Goal: Task Accomplishment & Management: Complete application form

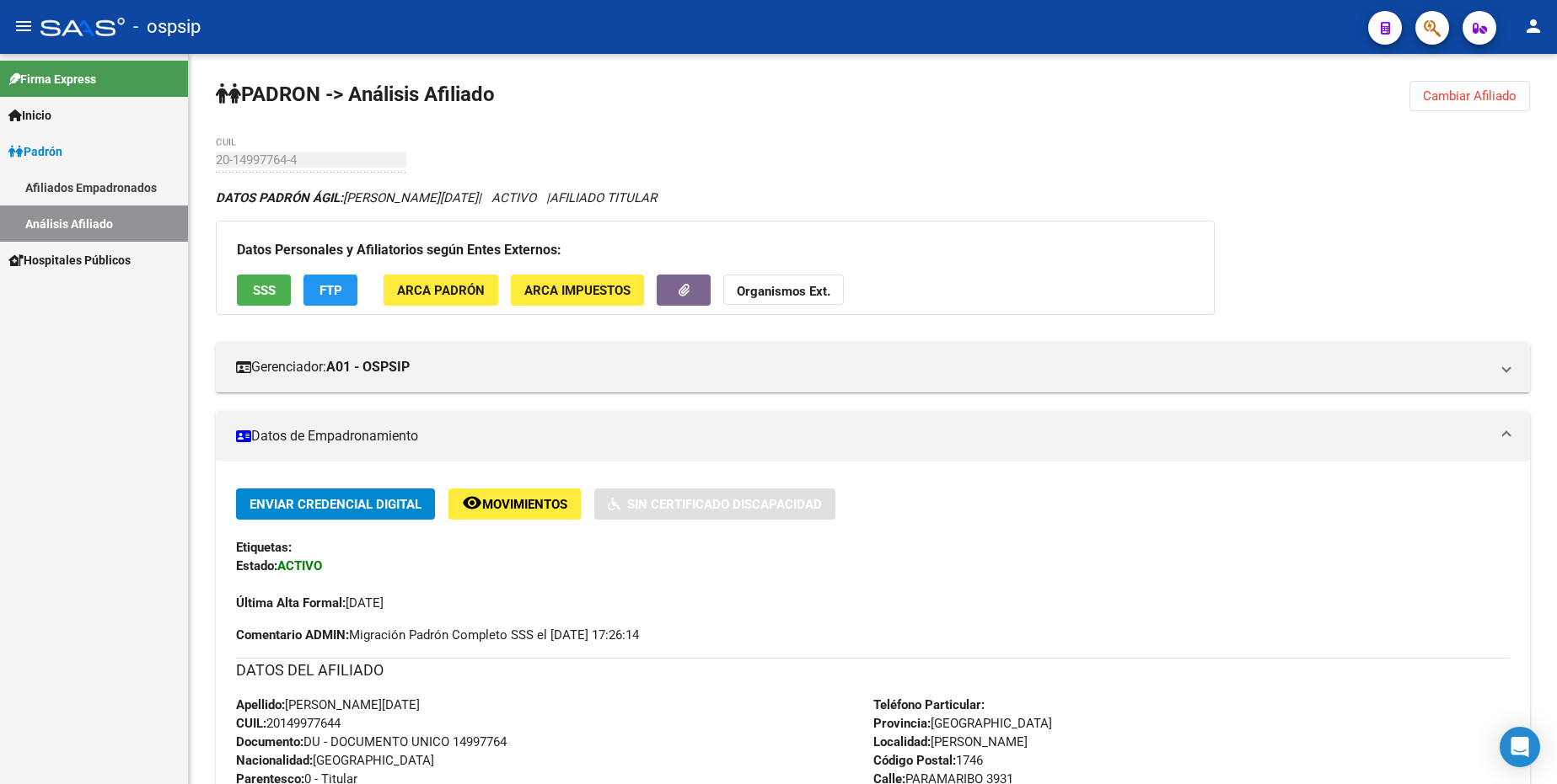
scroll to position [253, 0]
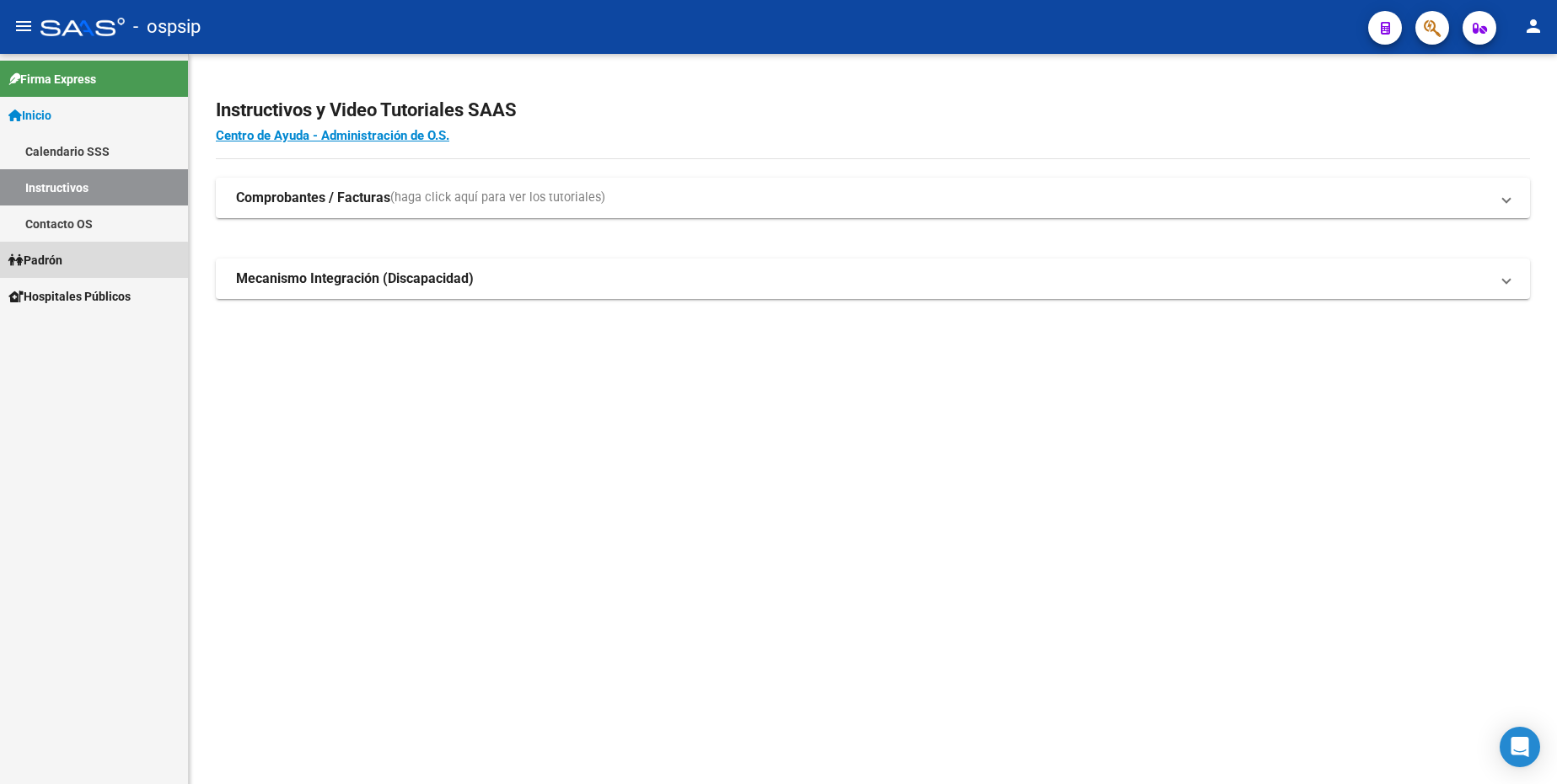
click at [73, 262] on link "Padrón" at bounding box center [93, 260] width 188 height 36
click at [91, 326] on link "Análisis Afiliado" at bounding box center [93, 333] width 188 height 36
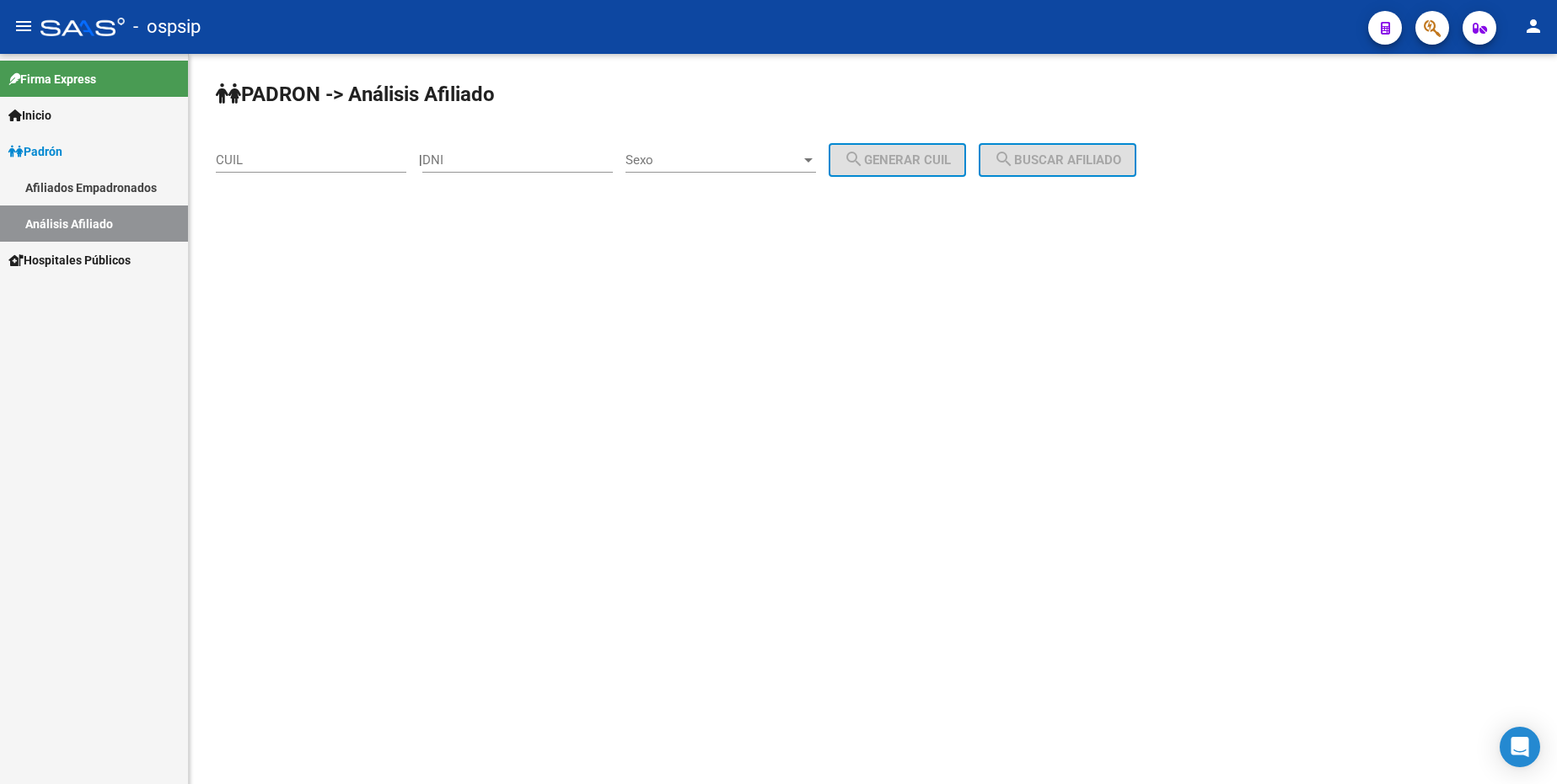
click at [521, 150] on div "DNI" at bounding box center [518, 155] width 190 height 36
type input "17358335"
click at [719, 144] on div "PADRON -> Análisis Afiliado CUIL | 17358335 DNI Sexo Sexo search Generar CUIL s…" at bounding box center [872, 141] width 1368 height 177
click at [718, 150] on div "Sexo Sexo" at bounding box center [721, 155] width 190 height 36
click at [715, 167] on span "Masculino" at bounding box center [739, 160] width 190 height 38
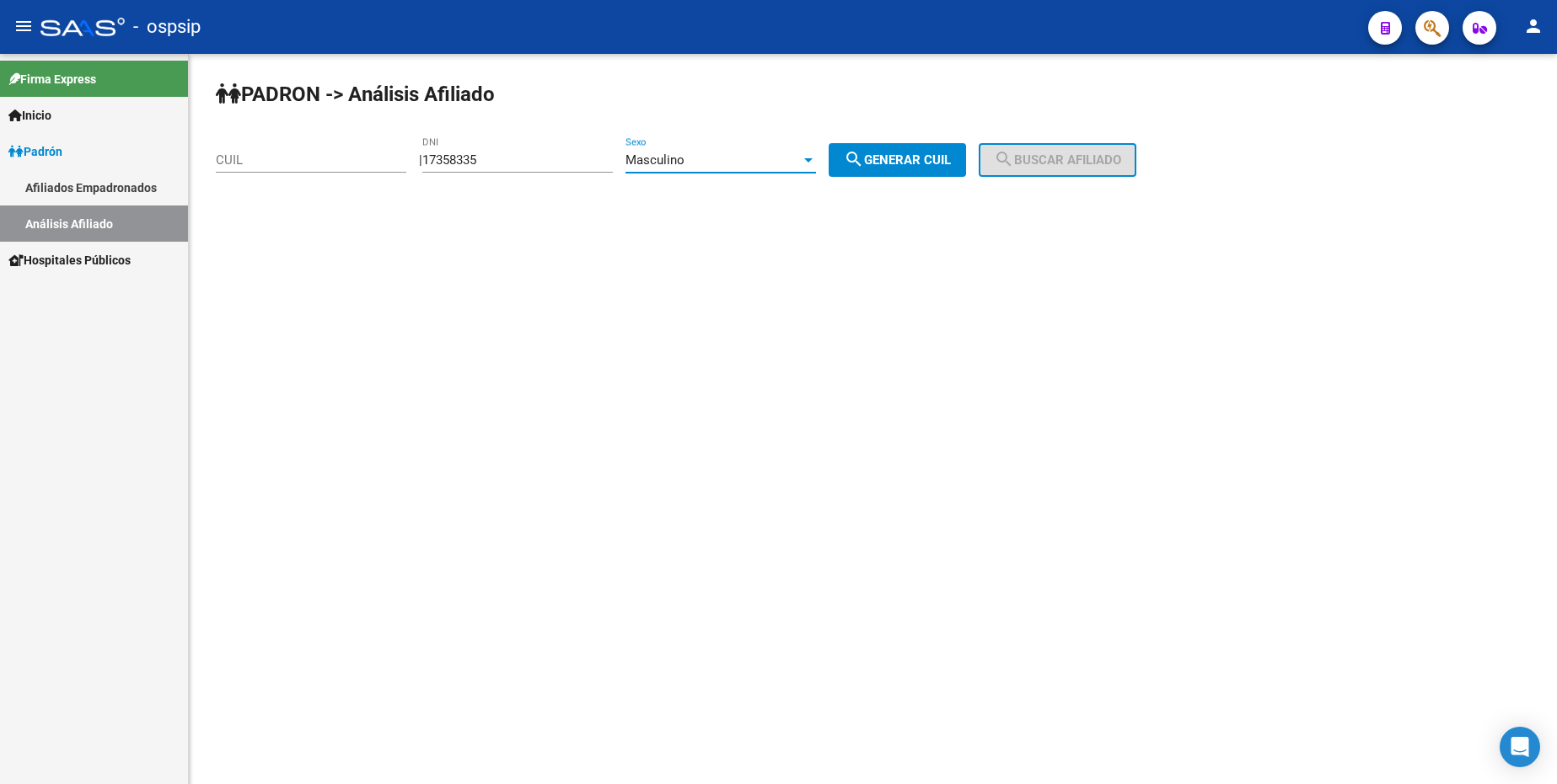
click at [893, 173] on button "search Generar CUIL" at bounding box center [898, 160] width 138 height 34
type input "20-17358335-5"
click at [1113, 162] on span "search Buscar afiliado" at bounding box center [1057, 160] width 127 height 15
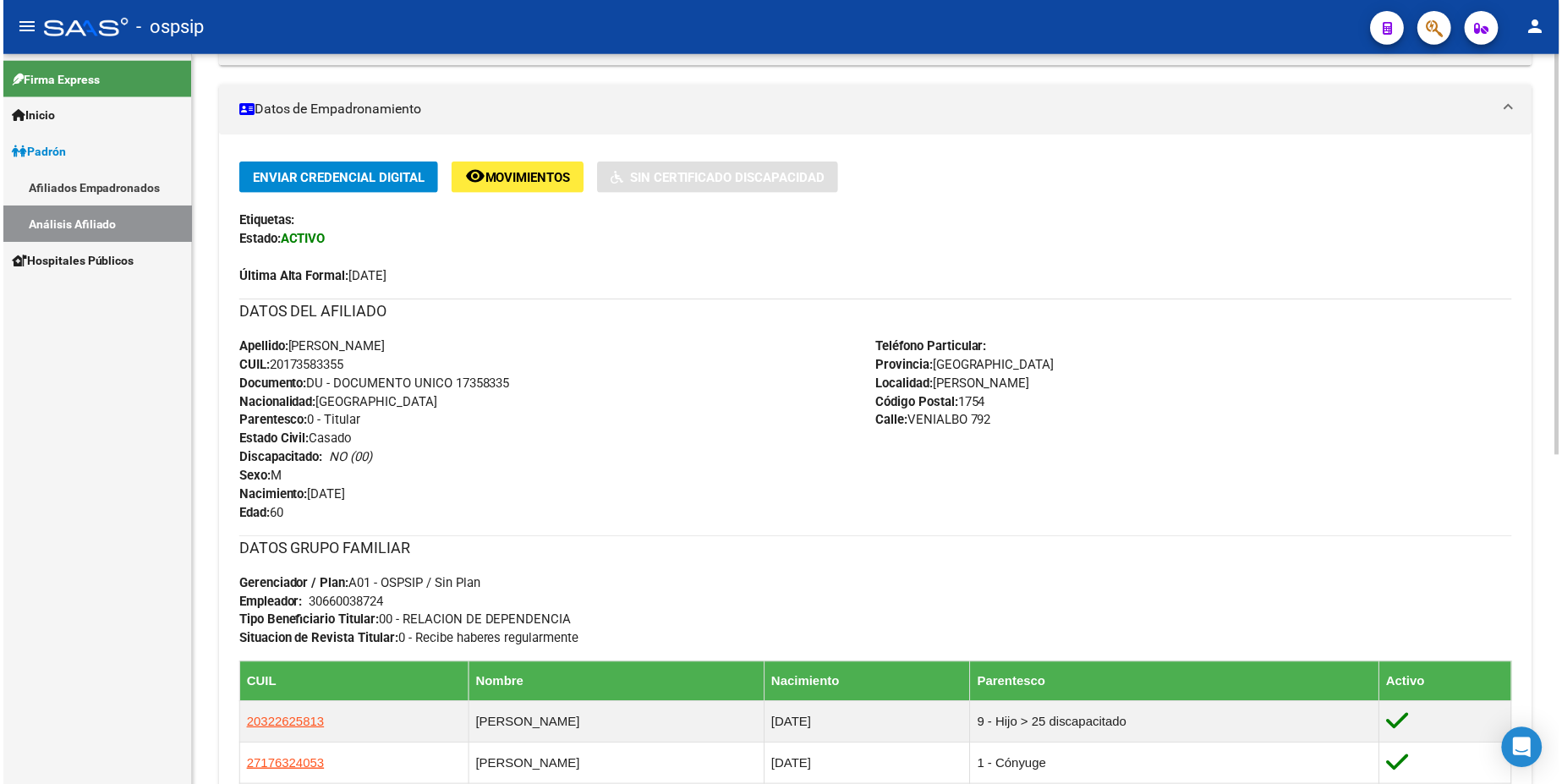
scroll to position [338, 0]
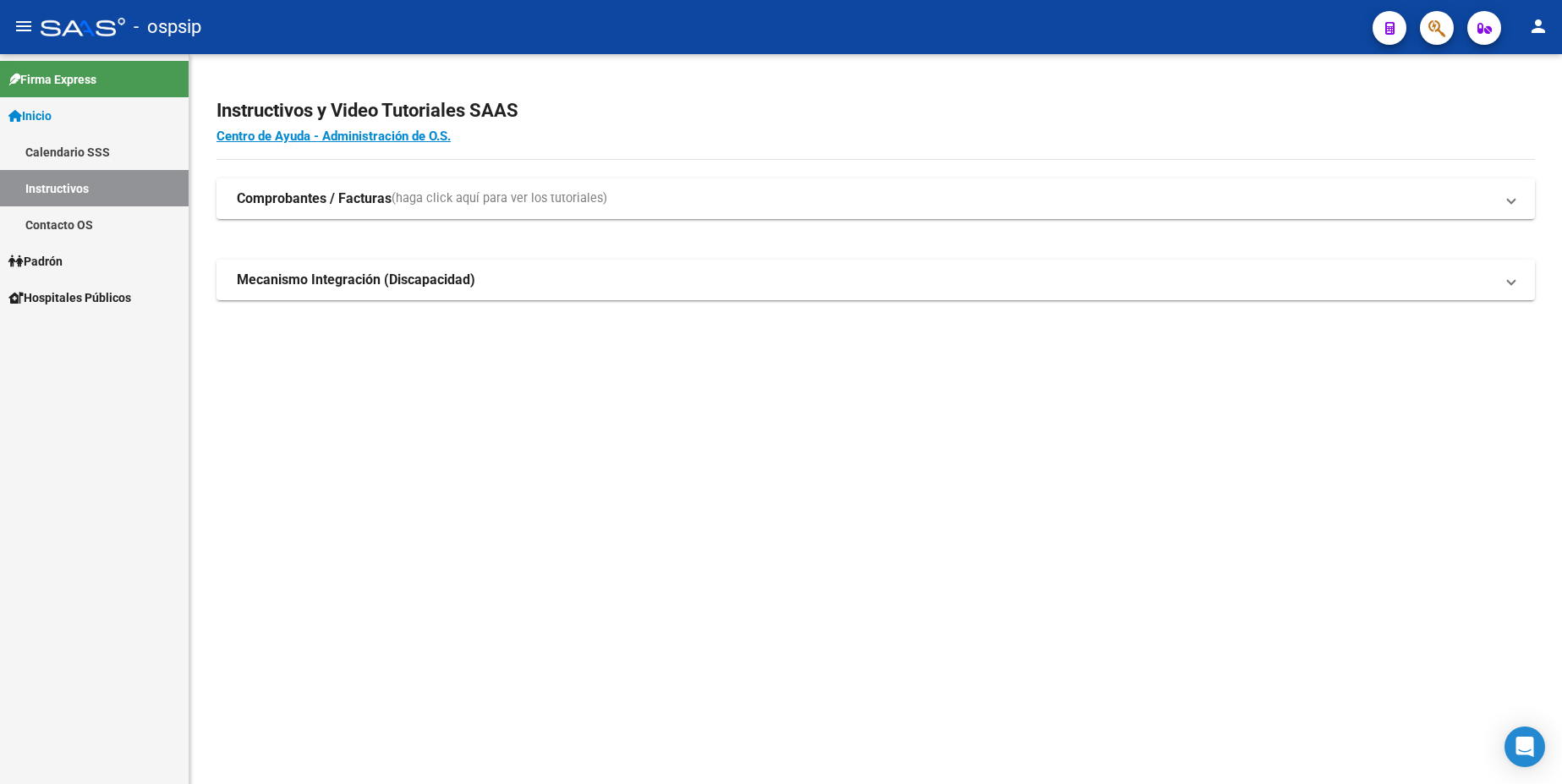
click at [72, 252] on link "Padrón" at bounding box center [94, 261] width 188 height 36
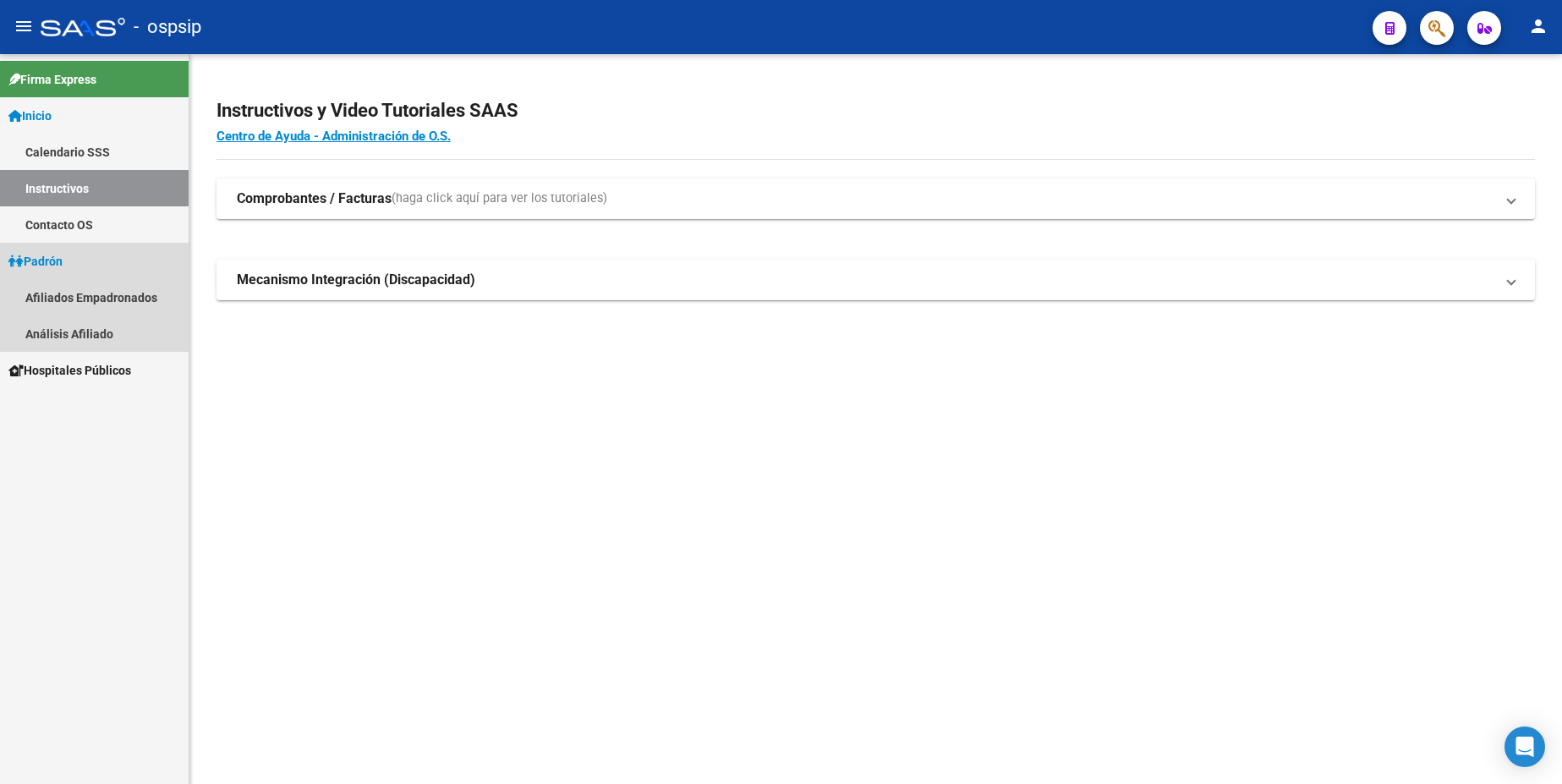
click at [79, 262] on link "Padrón" at bounding box center [94, 261] width 188 height 36
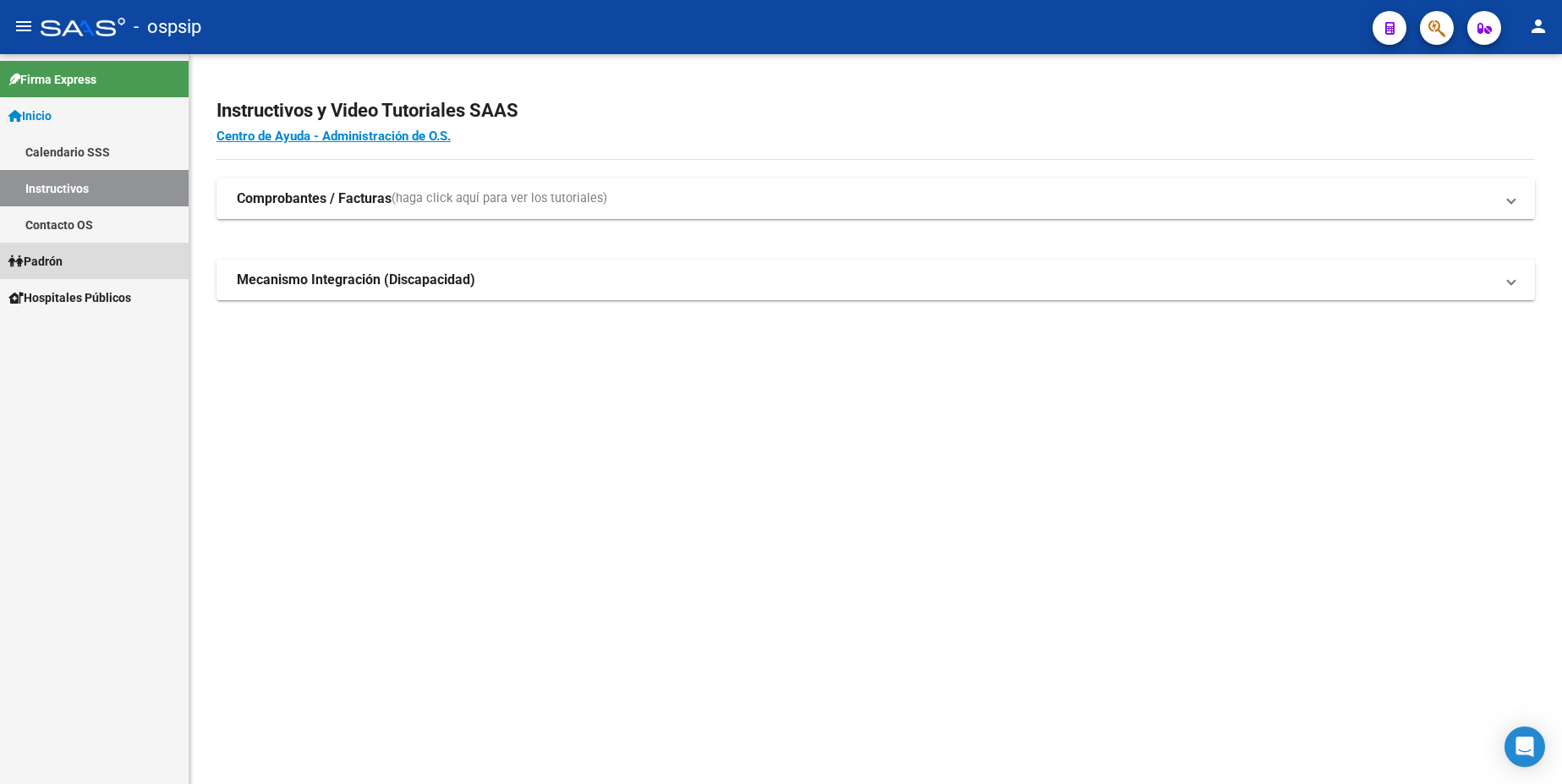
click at [62, 266] on span "Padrón" at bounding box center [35, 261] width 54 height 18
drag, startPoint x: 87, startPoint y: 338, endPoint x: 309, endPoint y: 307, distance: 224.2
click at [90, 337] on link "Análisis Afiliado" at bounding box center [94, 334] width 188 height 36
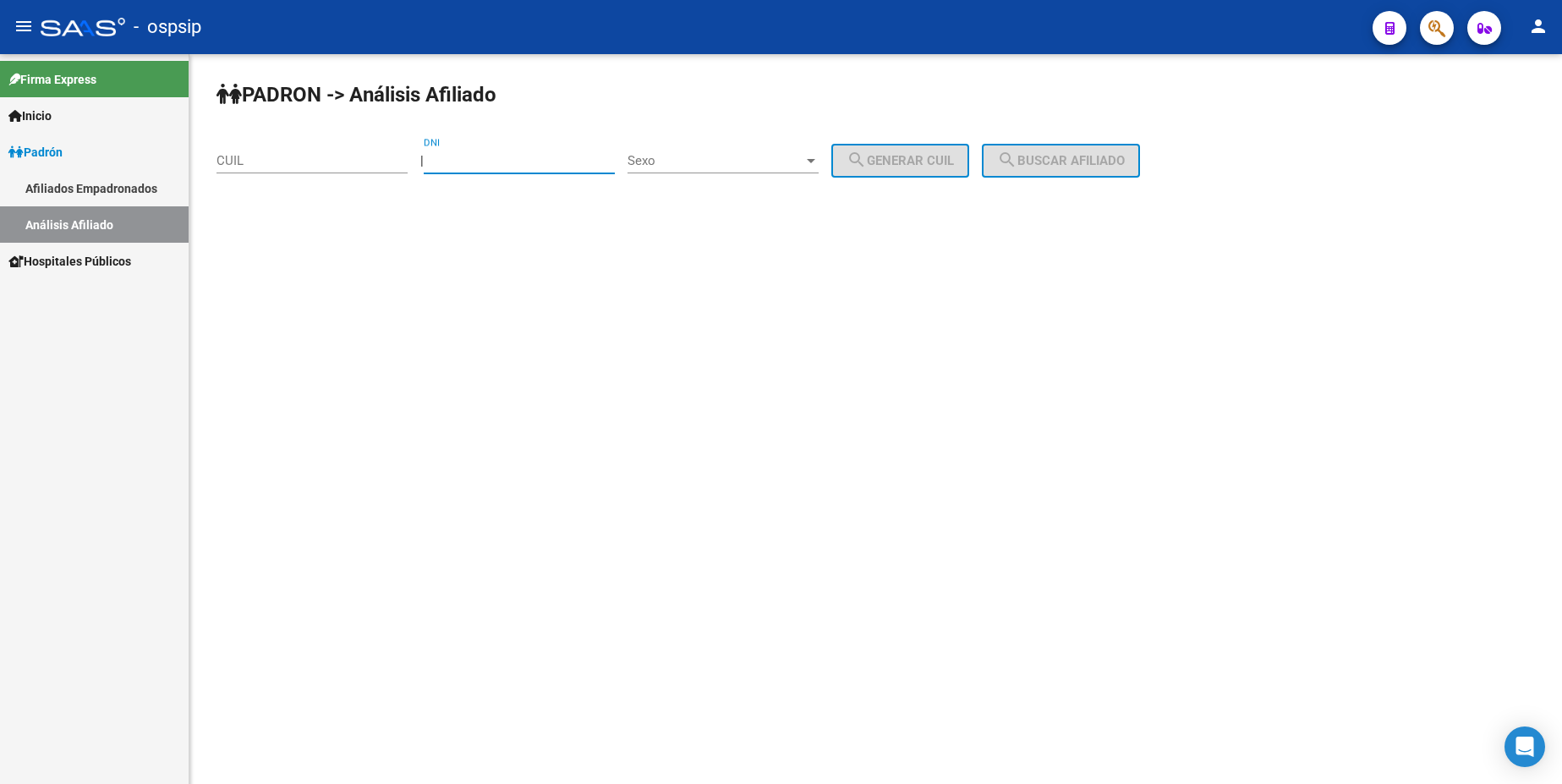
click at [535, 165] on input "DNI" at bounding box center [519, 160] width 191 height 15
type input "39592432"
click at [725, 149] on div "Sexo Sexo" at bounding box center [723, 156] width 191 height 36
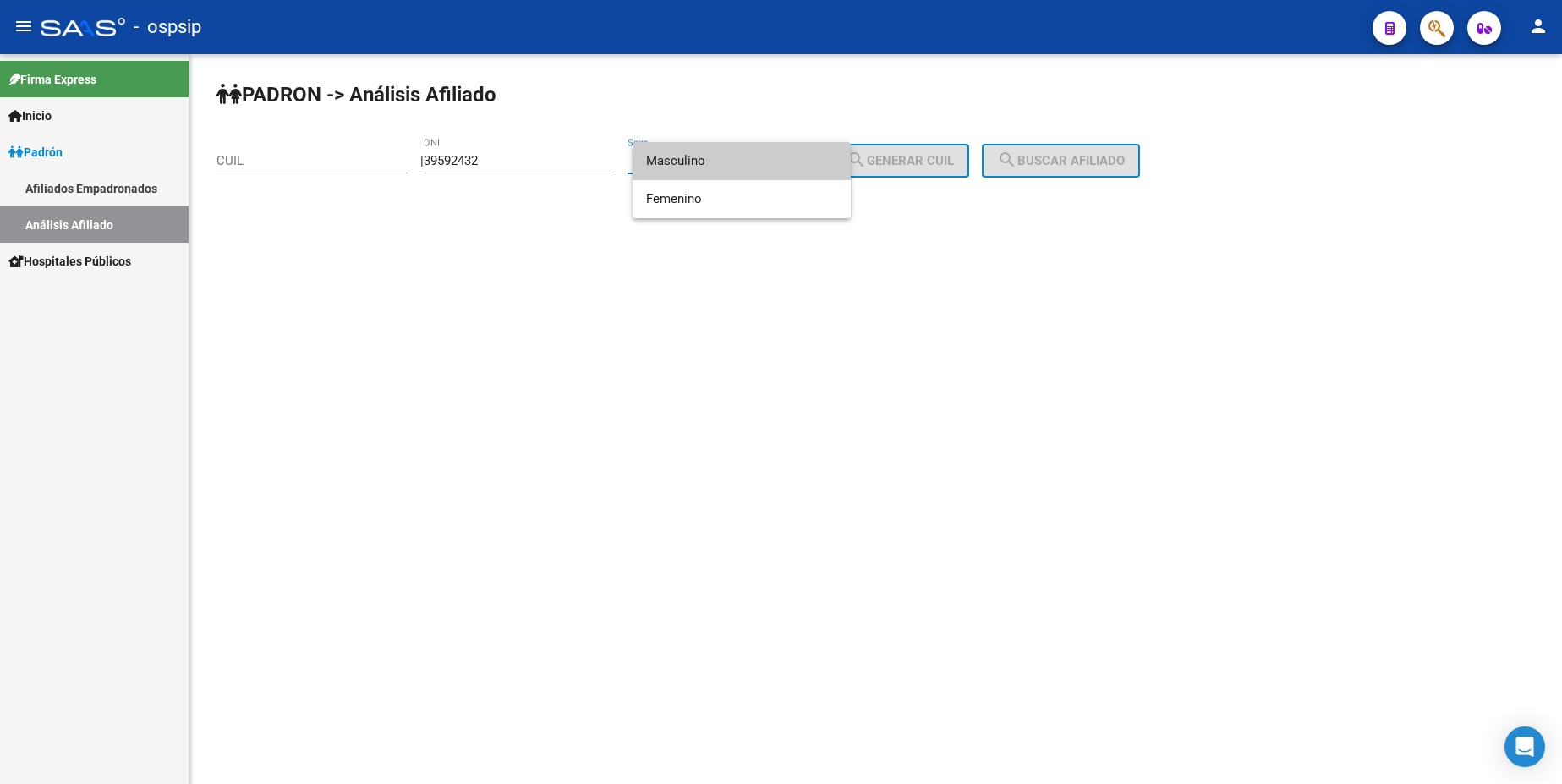
click at [726, 168] on span "Masculino" at bounding box center [741, 161] width 191 height 38
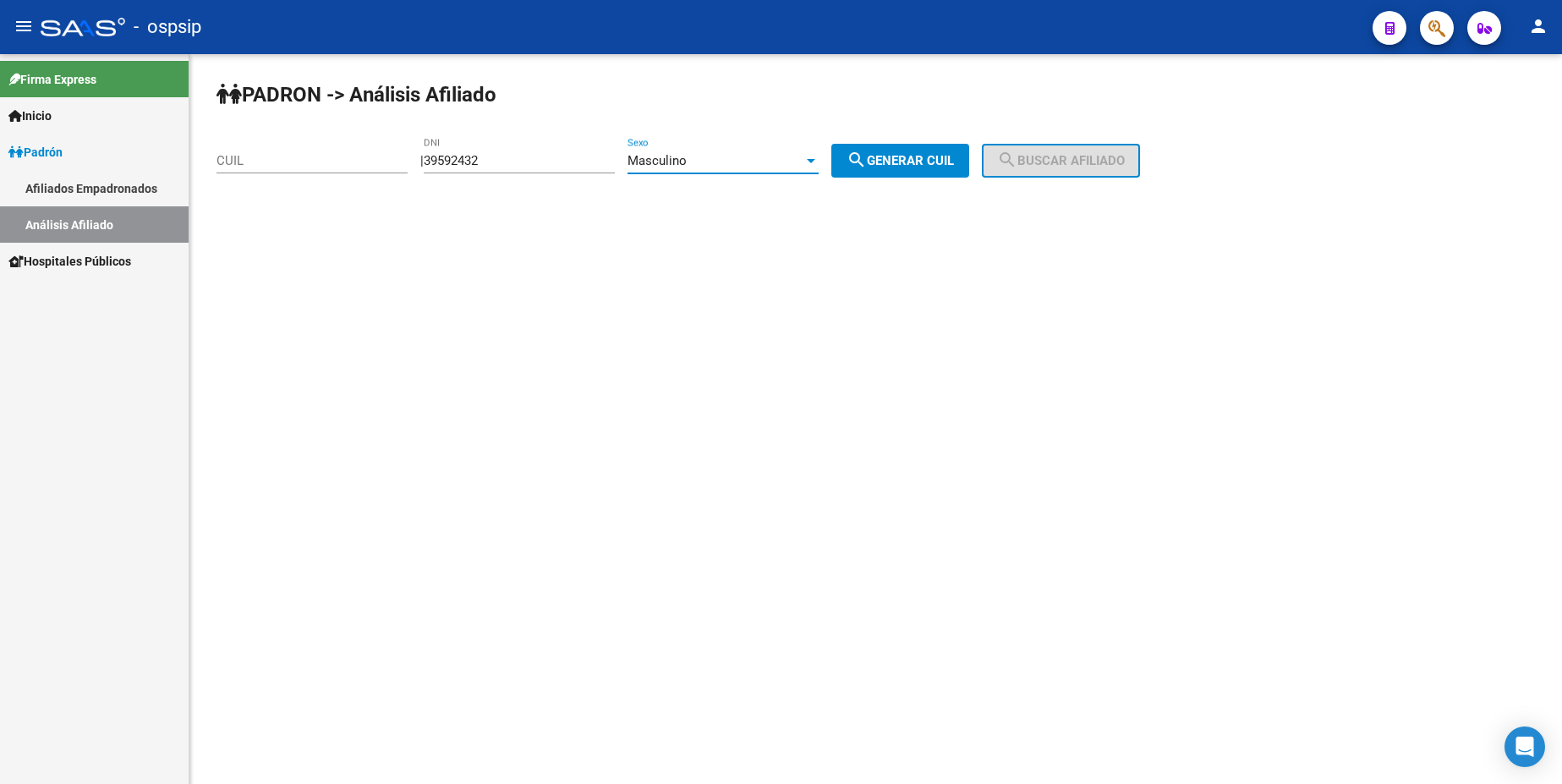
click at [863, 162] on button "search Generar CUIL" at bounding box center [901, 160] width 138 height 34
type input "20-39592432-0"
click at [1057, 159] on span "search Buscar afiliado" at bounding box center [1061, 160] width 127 height 15
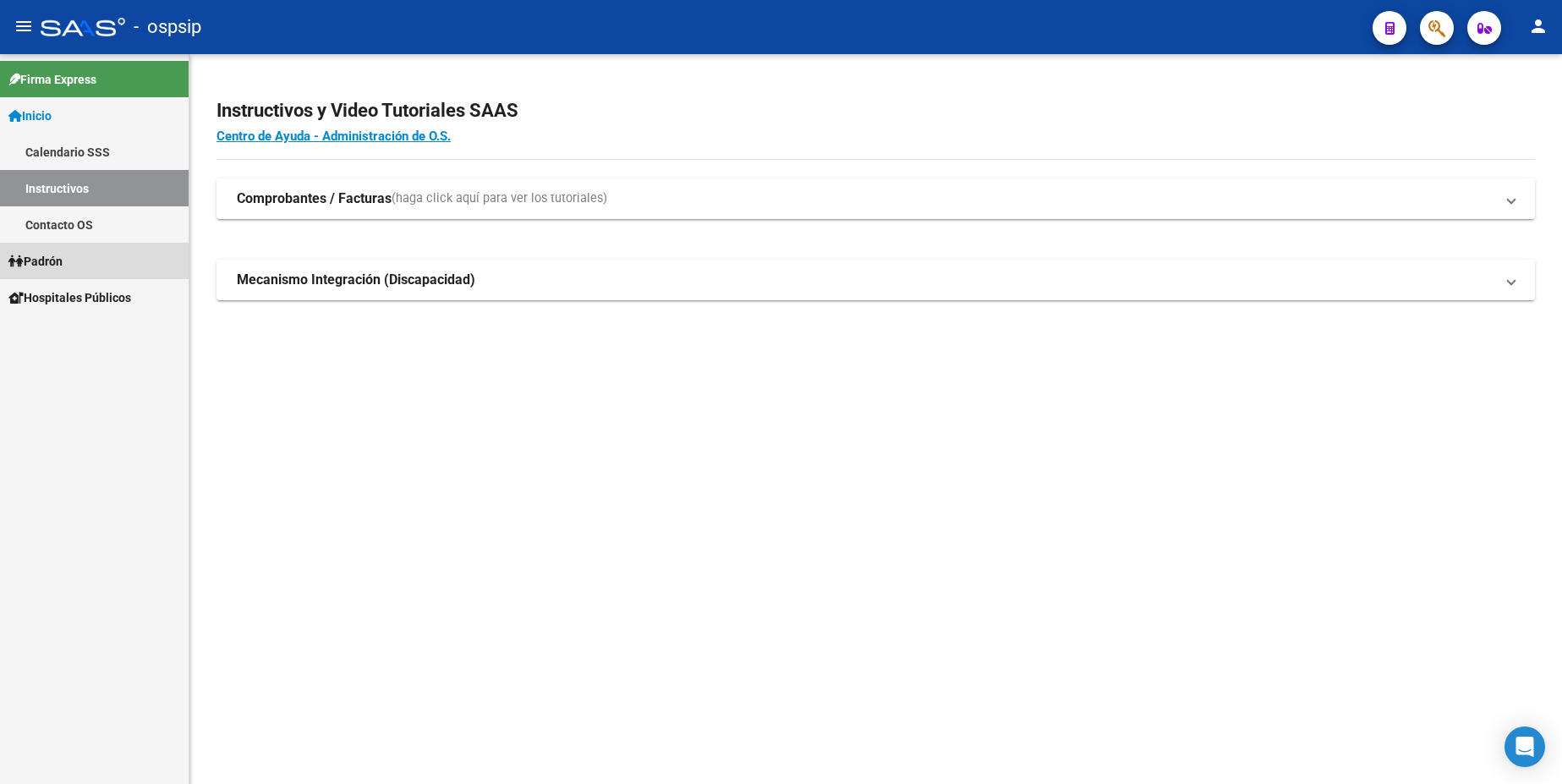
click at [76, 260] on link "Padrón" at bounding box center [94, 261] width 188 height 36
click at [102, 338] on link "Análisis Afiliado" at bounding box center [94, 334] width 188 height 36
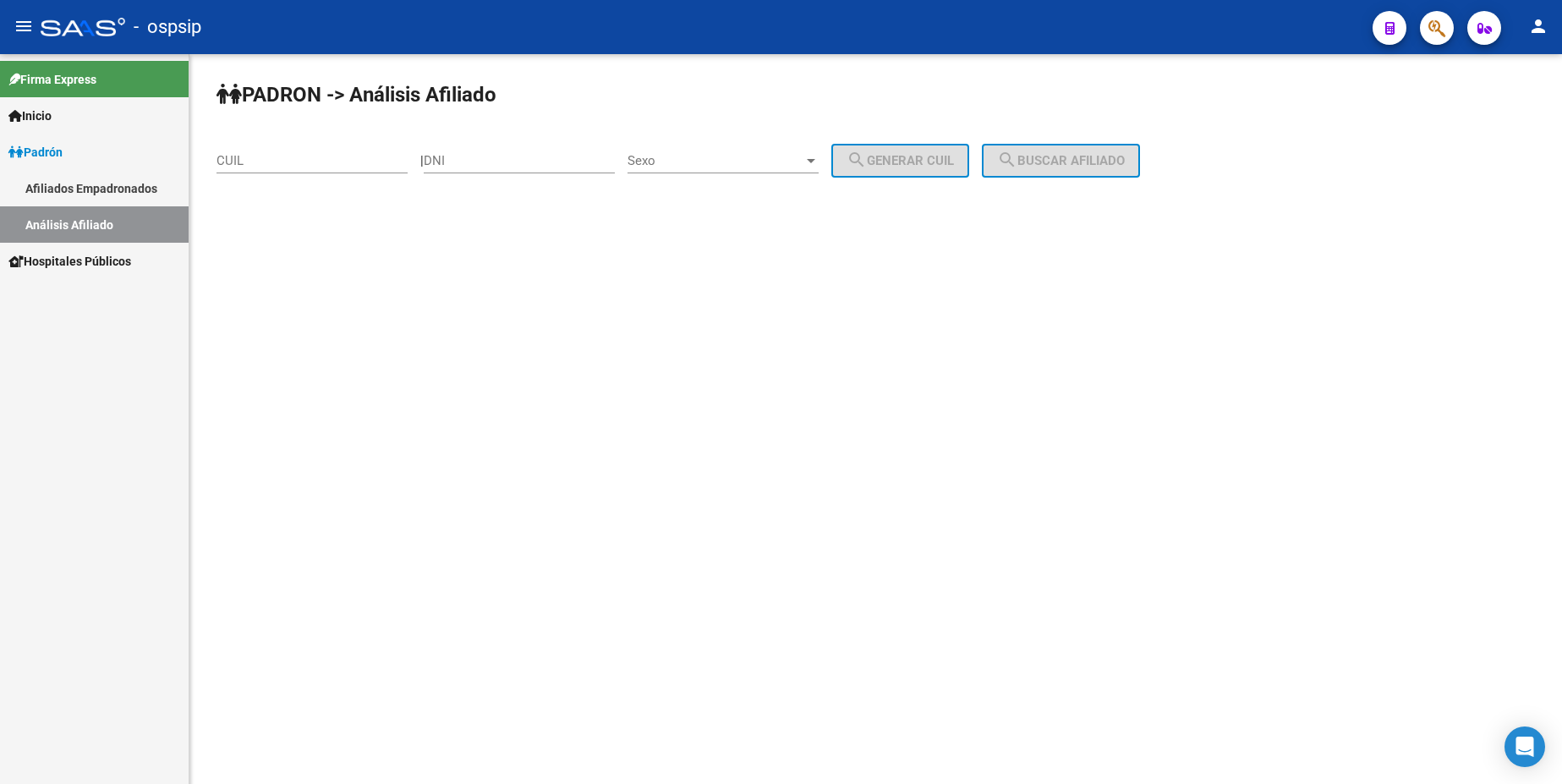
click at [508, 150] on div "DNI" at bounding box center [519, 156] width 191 height 36
type input "4167609"
type input "41676091"
click at [722, 171] on div "Sexo Sexo" at bounding box center [723, 156] width 191 height 36
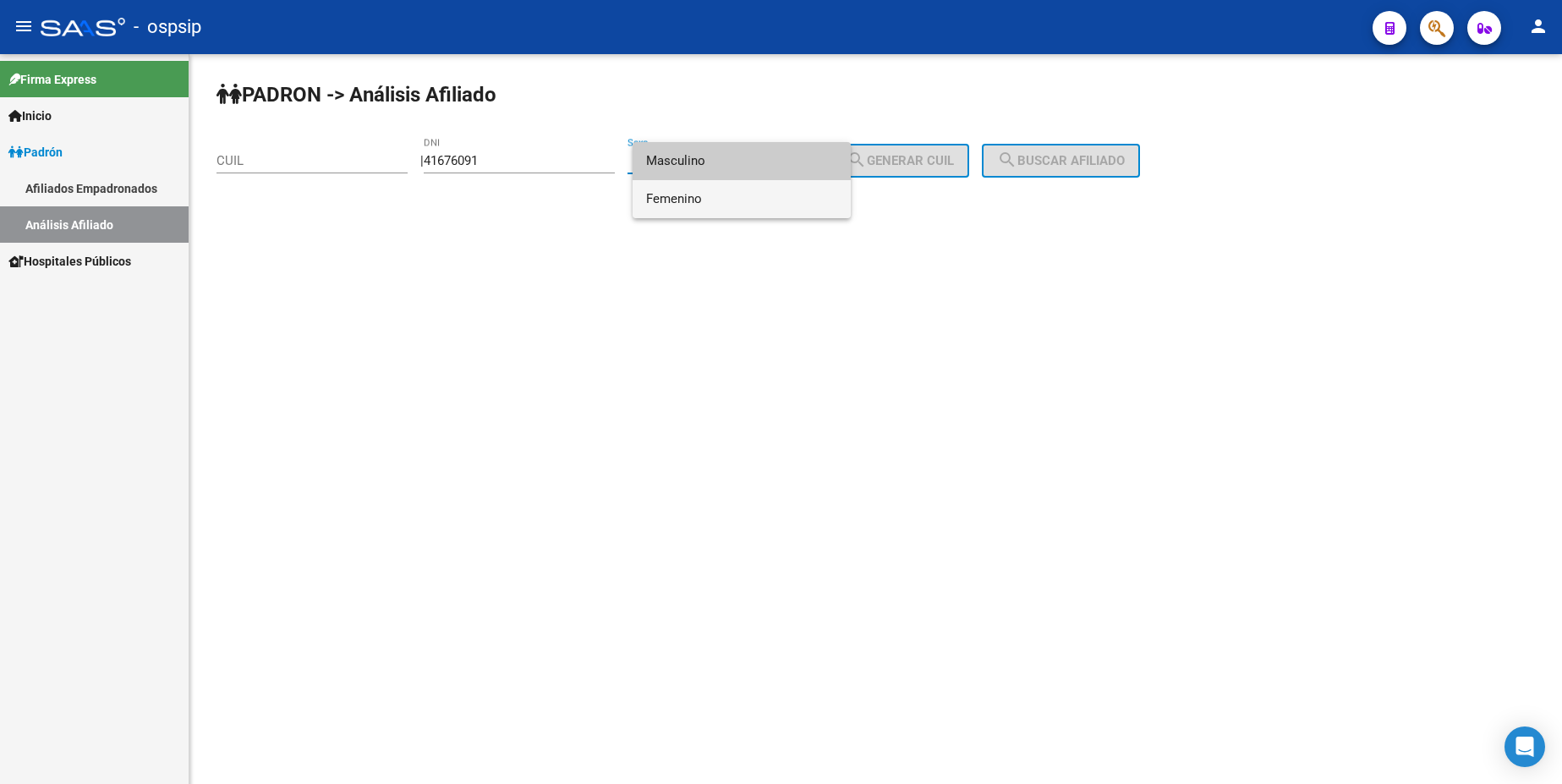
click at [729, 202] on span "Femenino" at bounding box center [741, 199] width 191 height 38
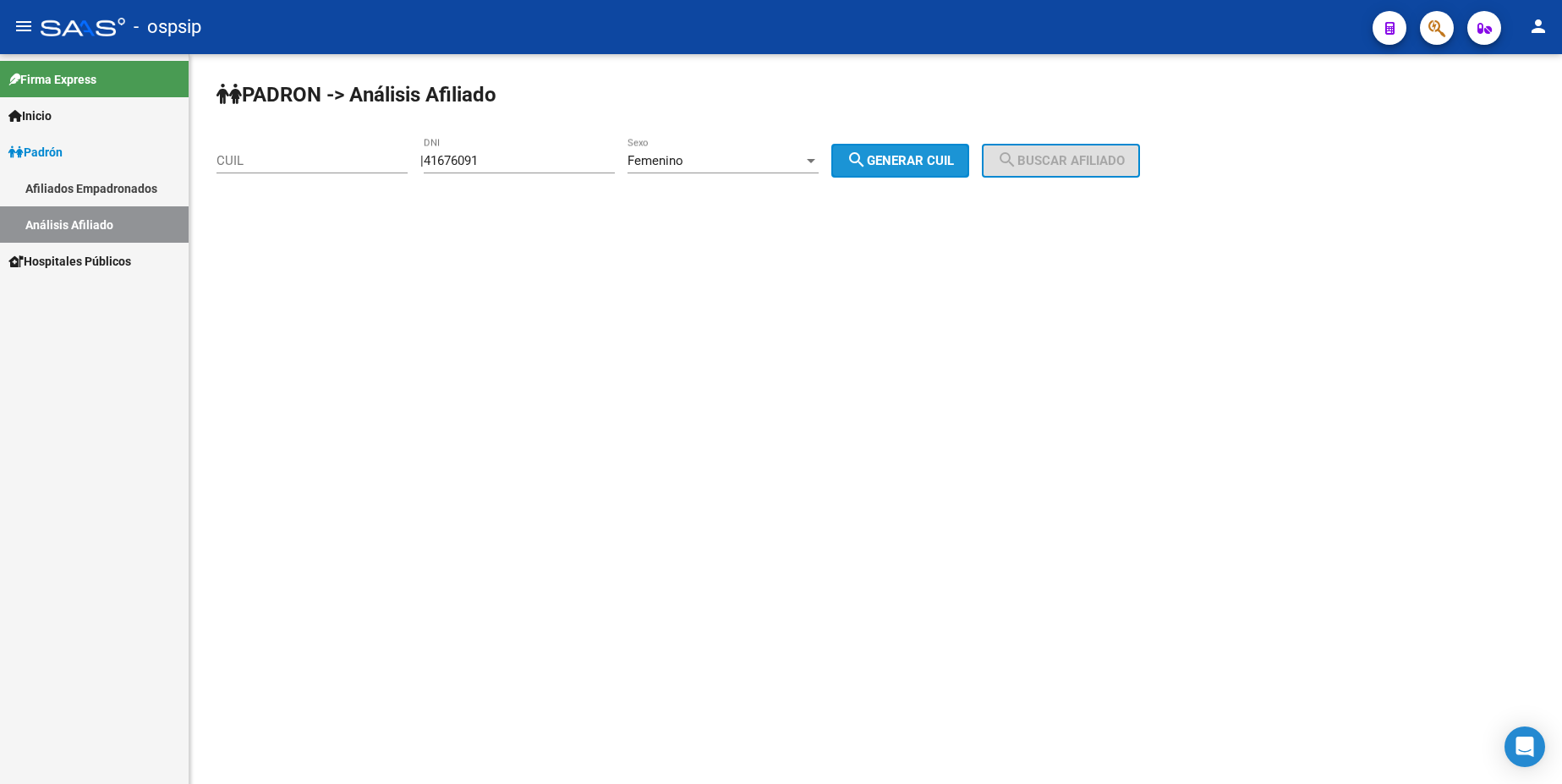
click at [886, 168] on button "search Generar CUIL" at bounding box center [901, 160] width 138 height 34
type input "27-41676091-3"
click at [1098, 148] on button "search Buscar afiliado" at bounding box center [1061, 160] width 158 height 34
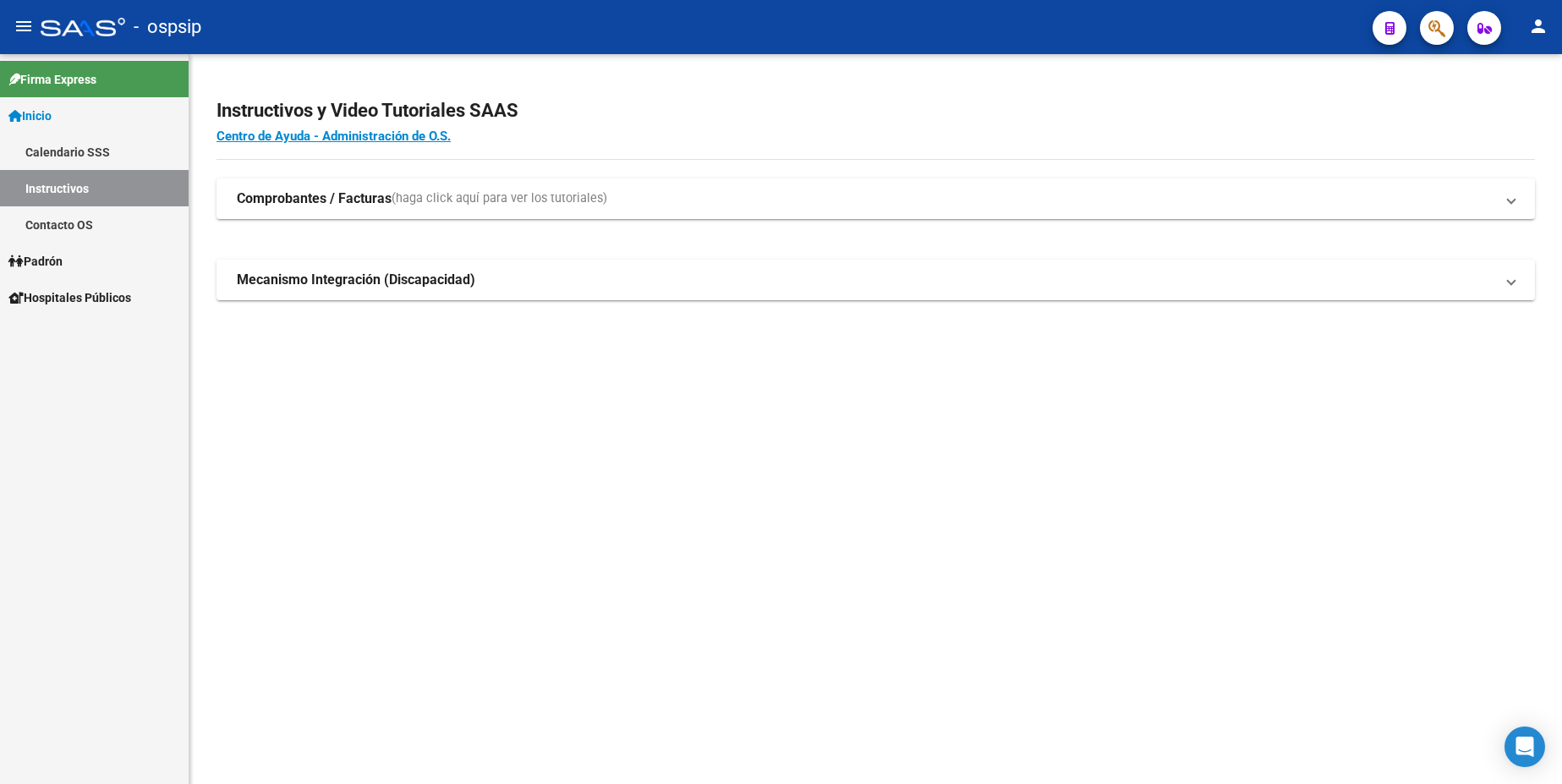
click at [55, 261] on span "Padrón" at bounding box center [35, 261] width 54 height 18
click at [52, 260] on span "Padrón" at bounding box center [35, 261] width 54 height 18
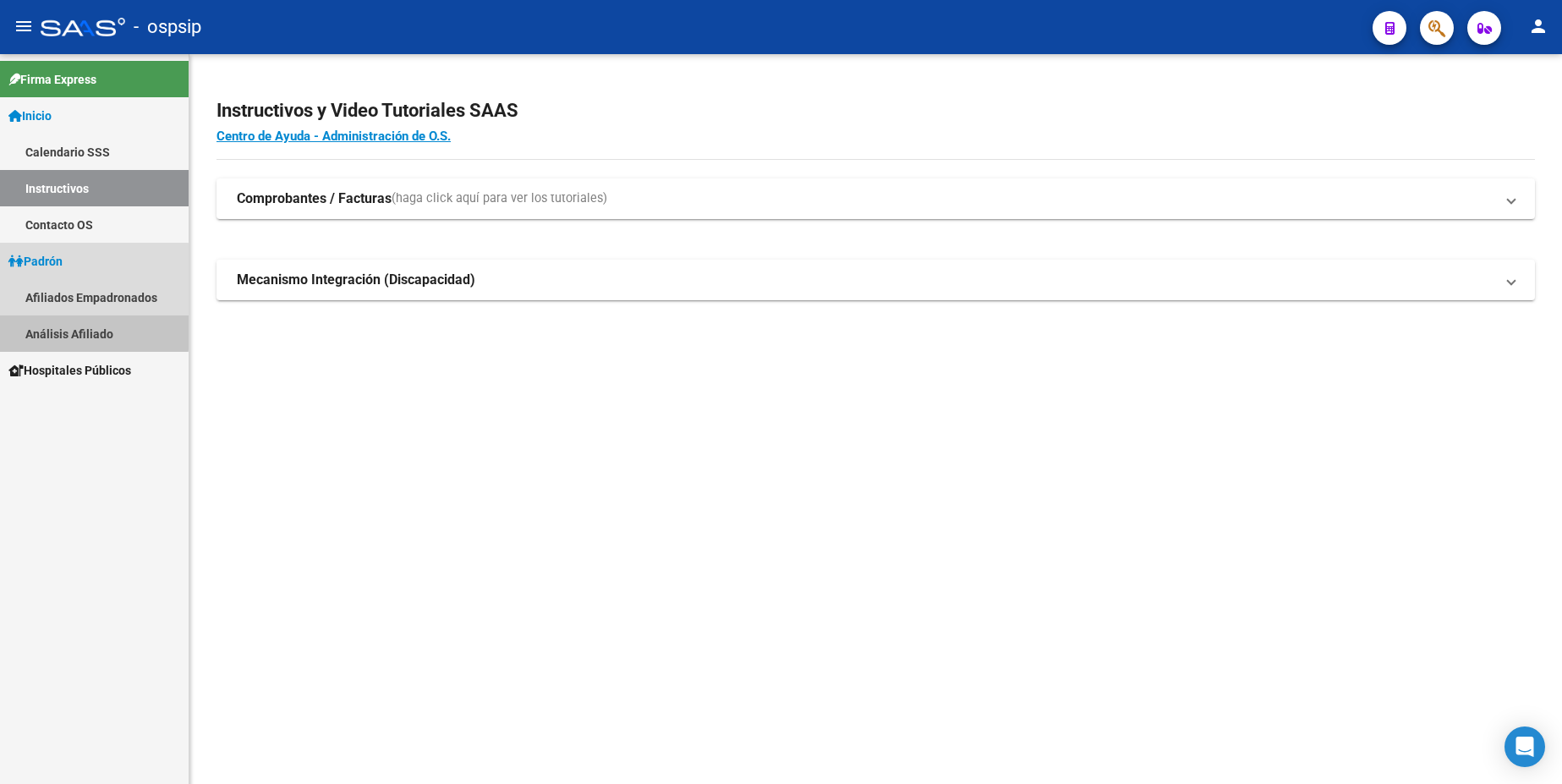
drag, startPoint x: 78, startPoint y: 330, endPoint x: 322, endPoint y: 330, distance: 244.0
click at [81, 330] on link "Análisis Afiliado" at bounding box center [94, 334] width 188 height 36
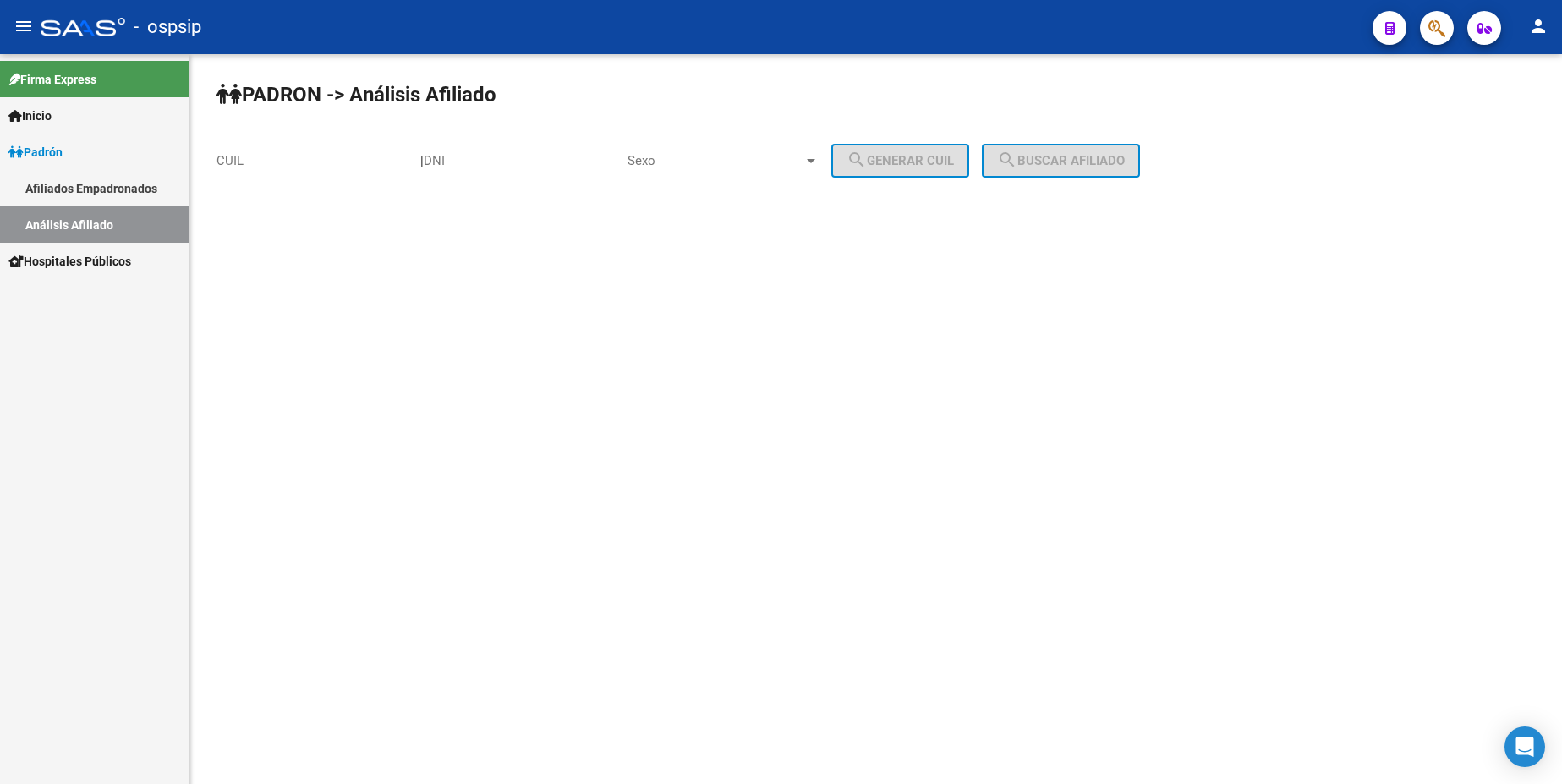
click at [534, 163] on input "DNI" at bounding box center [519, 160] width 191 height 15
type input "24156729"
click at [762, 150] on div "Sexo Sexo" at bounding box center [723, 156] width 191 height 36
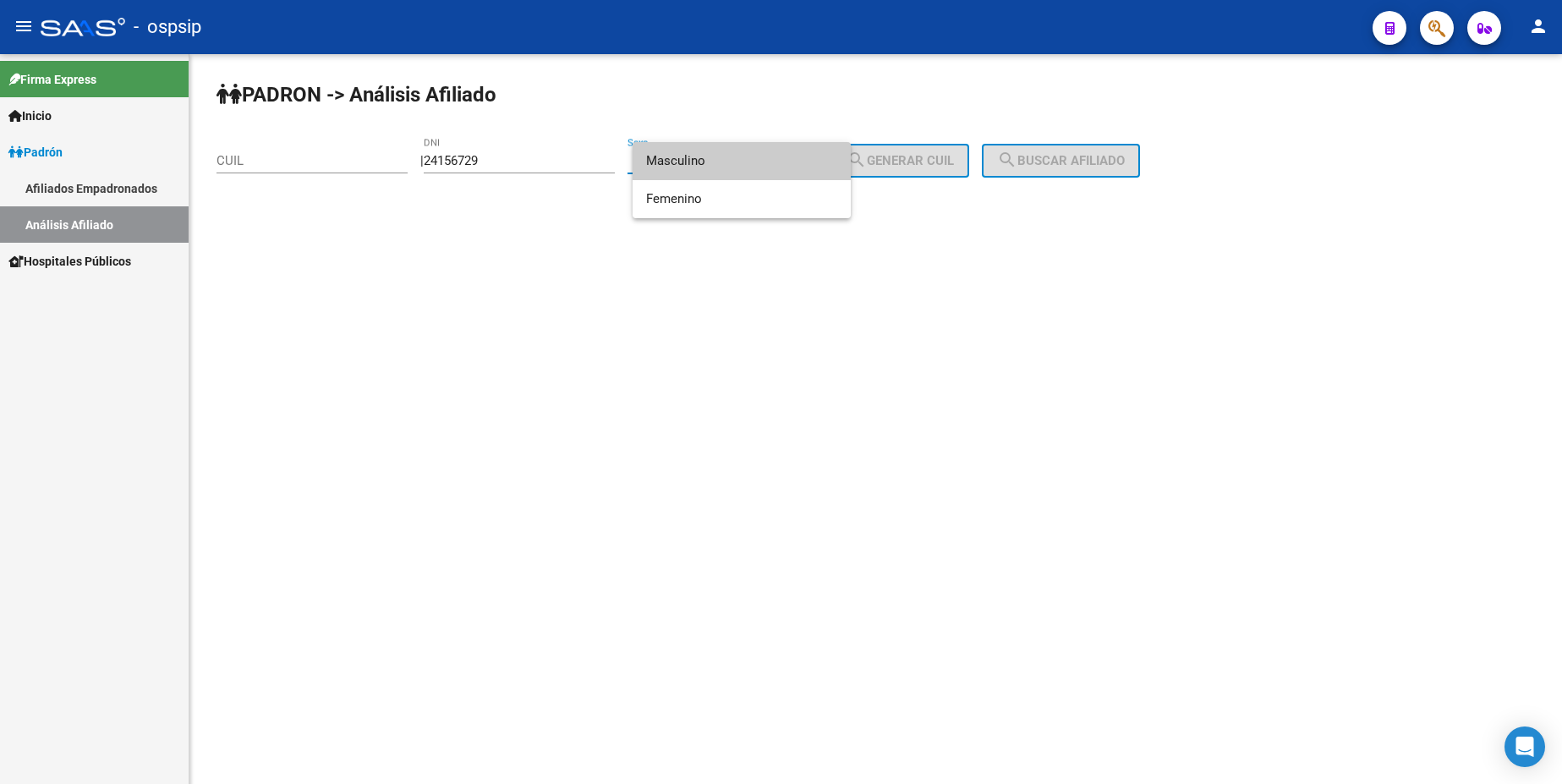
click at [731, 164] on span "Masculino" at bounding box center [741, 161] width 191 height 38
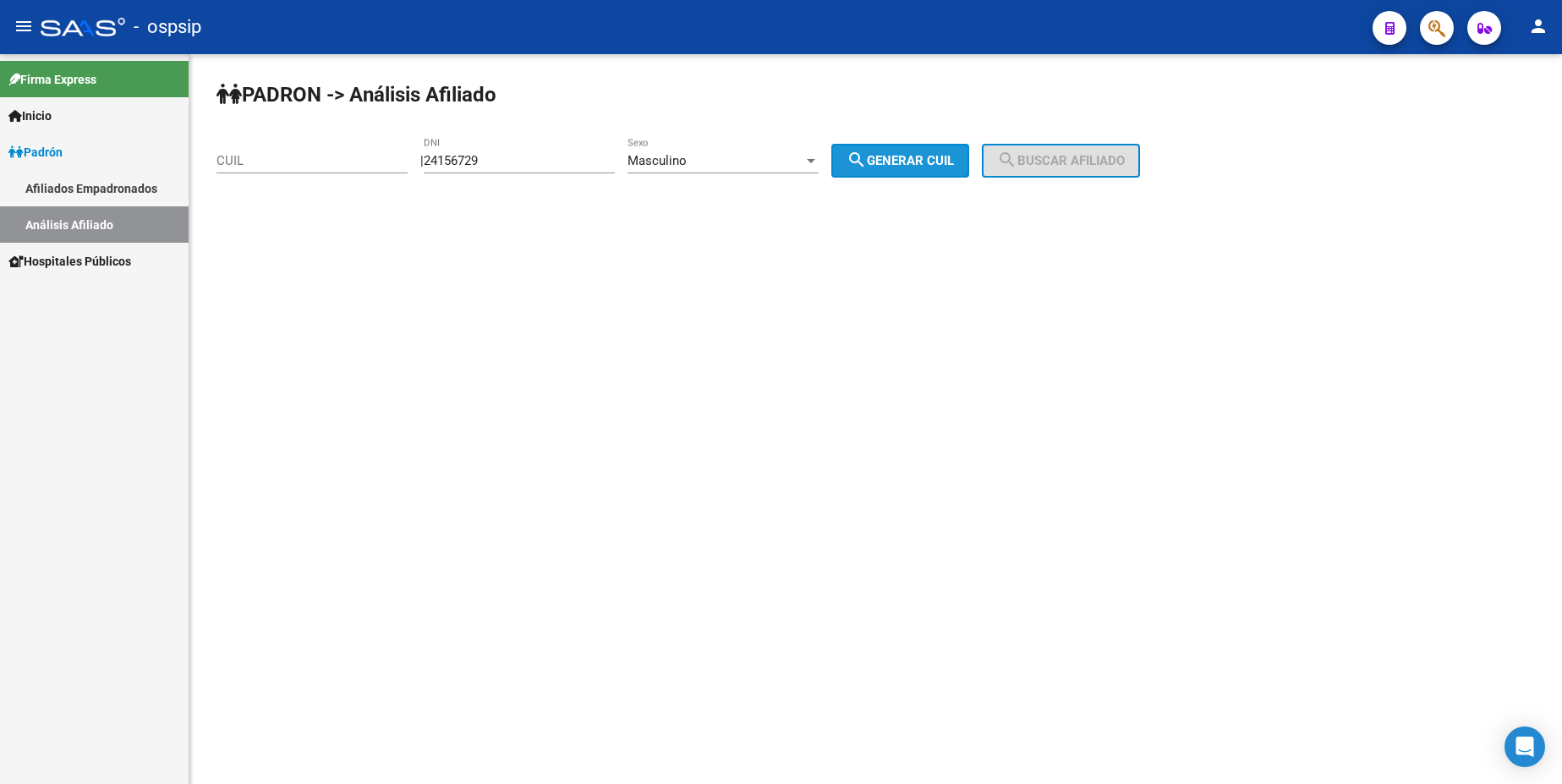
click at [908, 170] on button "search Generar CUIL" at bounding box center [901, 160] width 138 height 34
type input "20-24156729-0"
click at [1088, 162] on span "search Buscar afiliado" at bounding box center [1061, 160] width 127 height 15
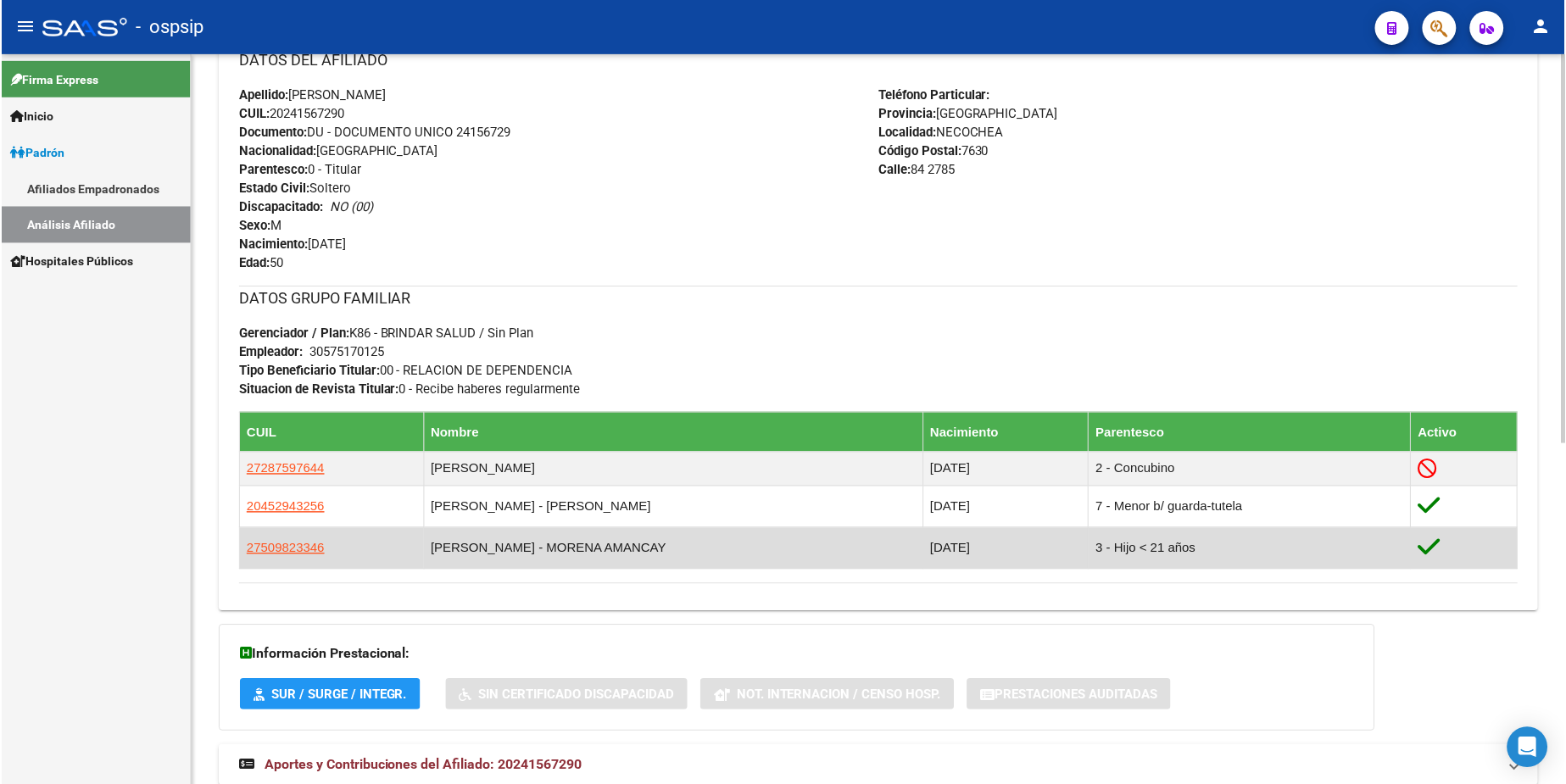
scroll to position [593, 0]
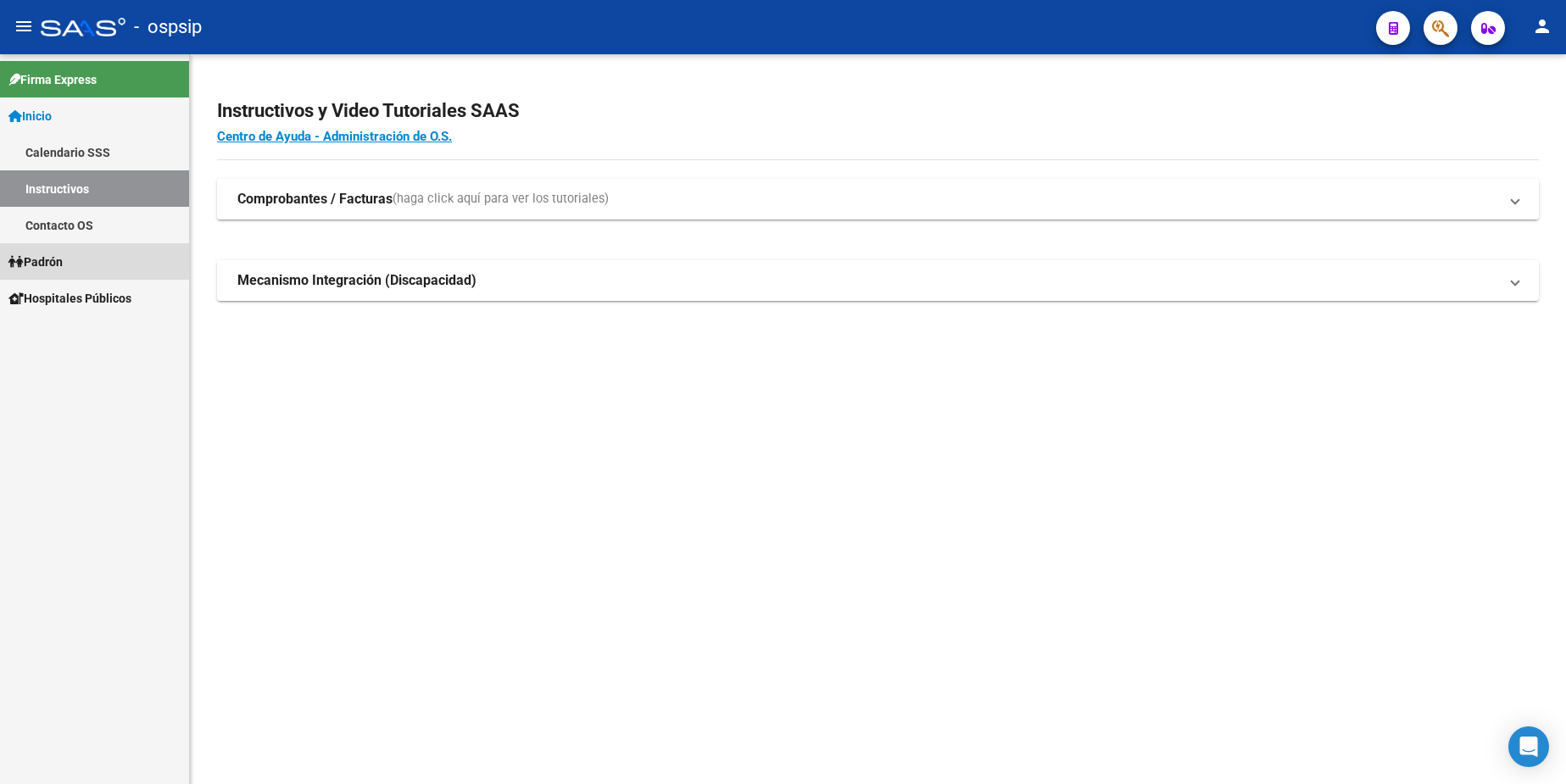
drag, startPoint x: 71, startPoint y: 271, endPoint x: 67, endPoint y: 263, distance: 8.9
click at [68, 268] on link "Padrón" at bounding box center [94, 262] width 189 height 36
click at [63, 262] on span "Padrón" at bounding box center [35, 262] width 54 height 18
click at [69, 332] on link "Análisis Afiliado" at bounding box center [94, 335] width 189 height 36
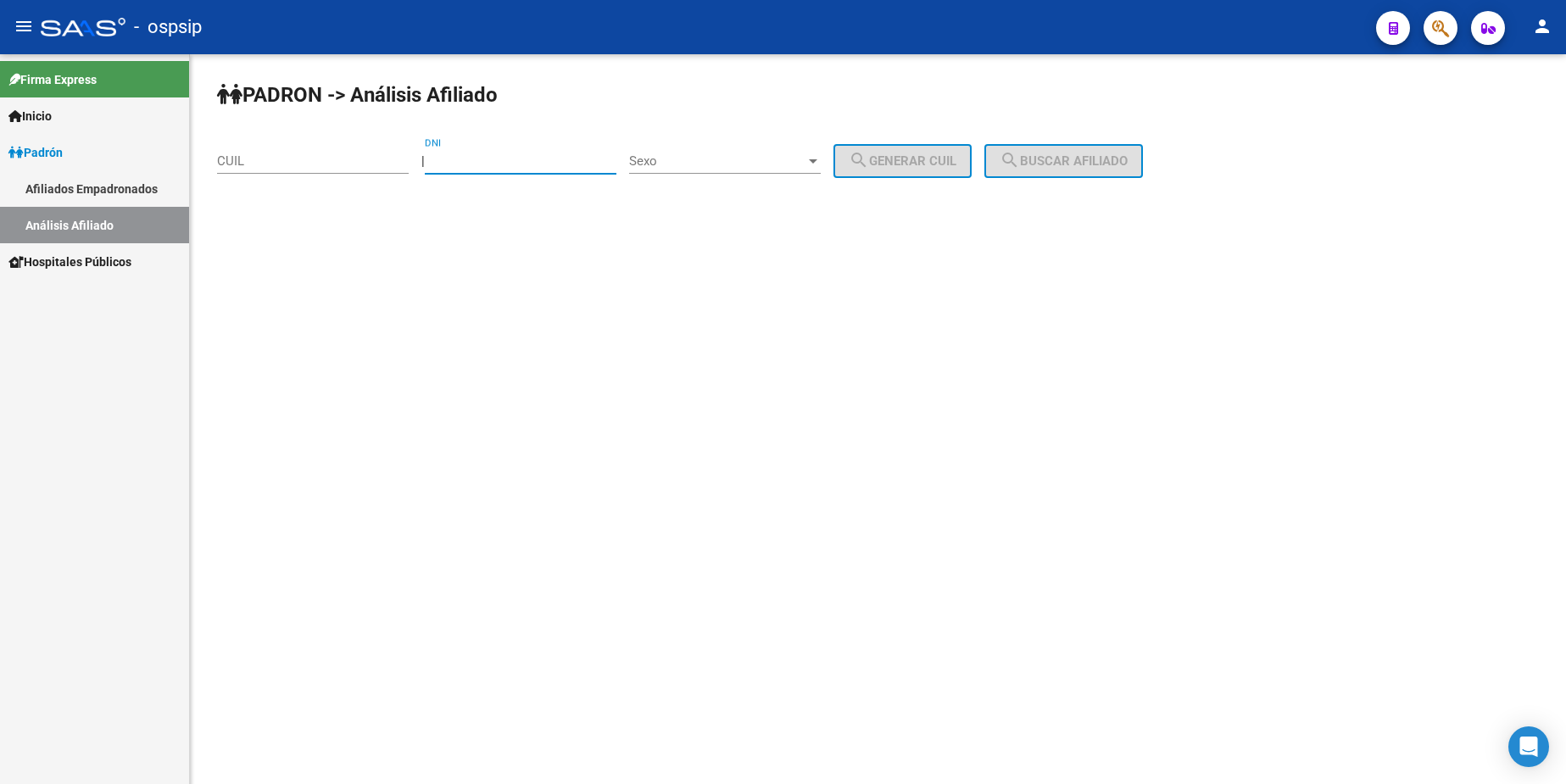
click at [505, 159] on input "DNI" at bounding box center [521, 160] width 192 height 15
type input "50932334"
click at [756, 147] on div "Sexo Sexo" at bounding box center [725, 156] width 192 height 36
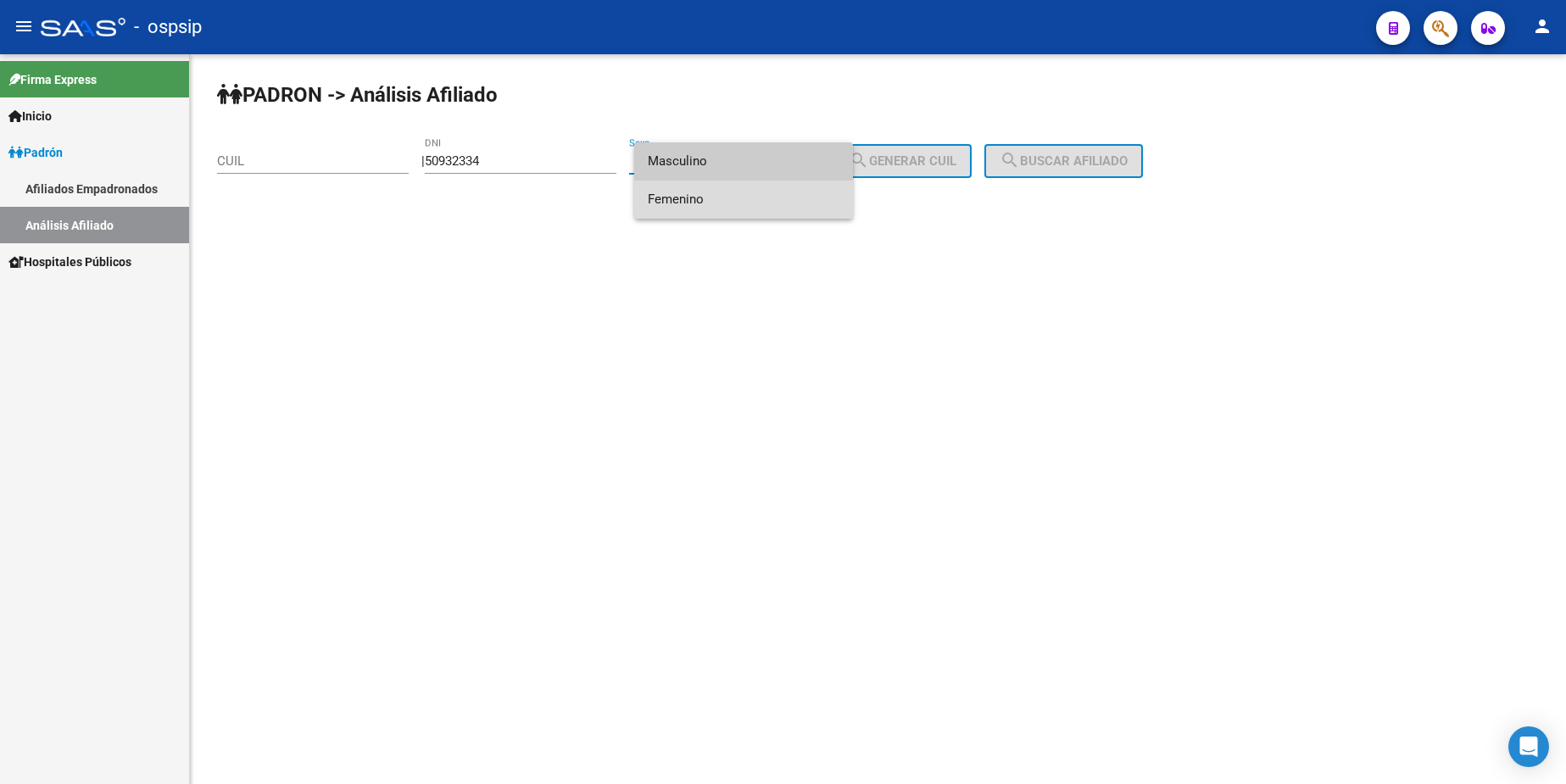
click at [756, 191] on span "Femenino" at bounding box center [743, 200] width 192 height 38
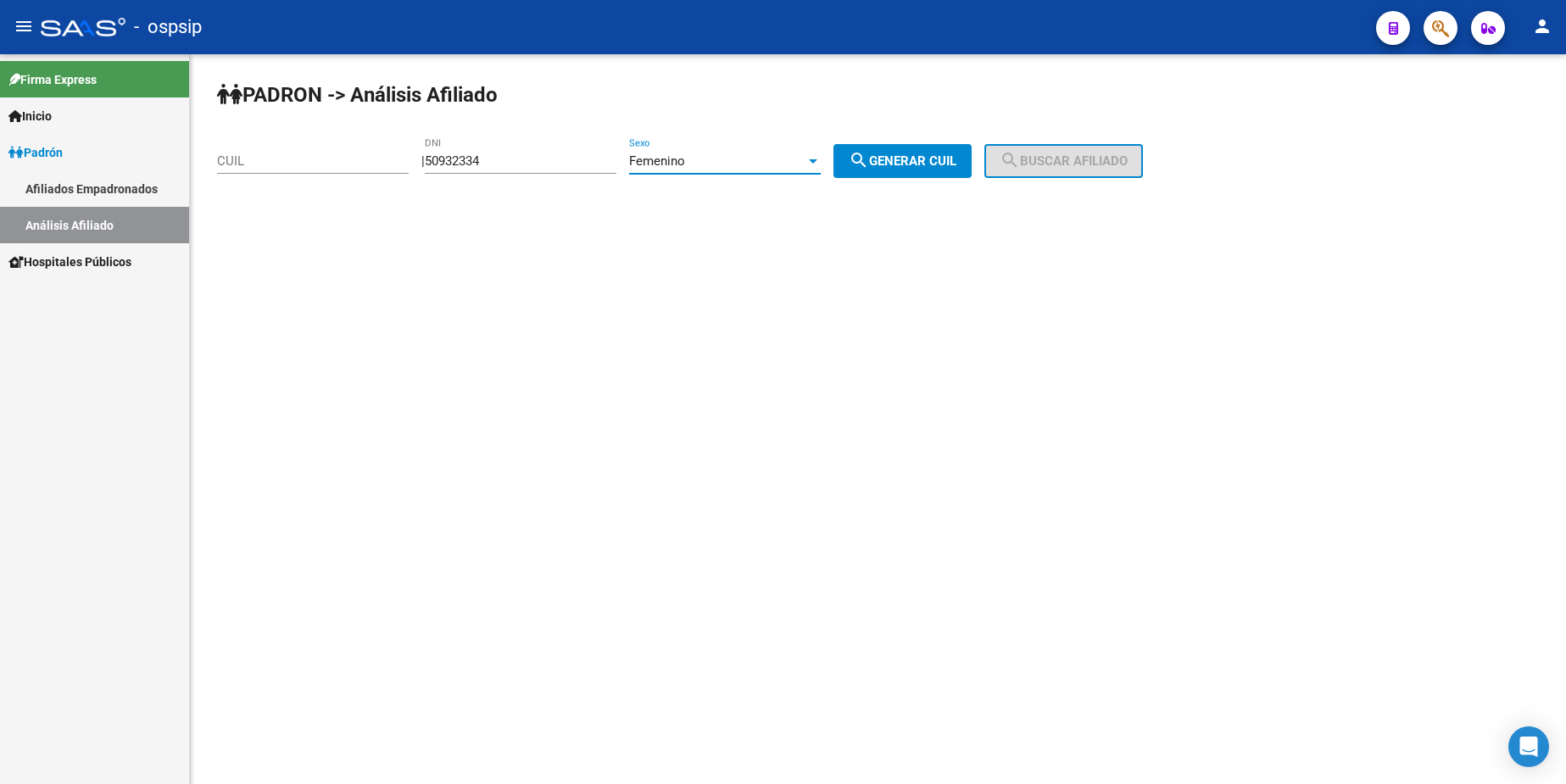
drag, startPoint x: 923, startPoint y: 164, endPoint x: 623, endPoint y: 294, distance: 327.0
click at [921, 163] on span "search Generar CUIL" at bounding box center [903, 160] width 108 height 15
type input "27-50932334-3"
drag, startPoint x: 1084, startPoint y: 162, endPoint x: 1004, endPoint y: 188, distance: 84.1
click at [1081, 161] on span "search Buscar afiliado" at bounding box center [1063, 160] width 128 height 15
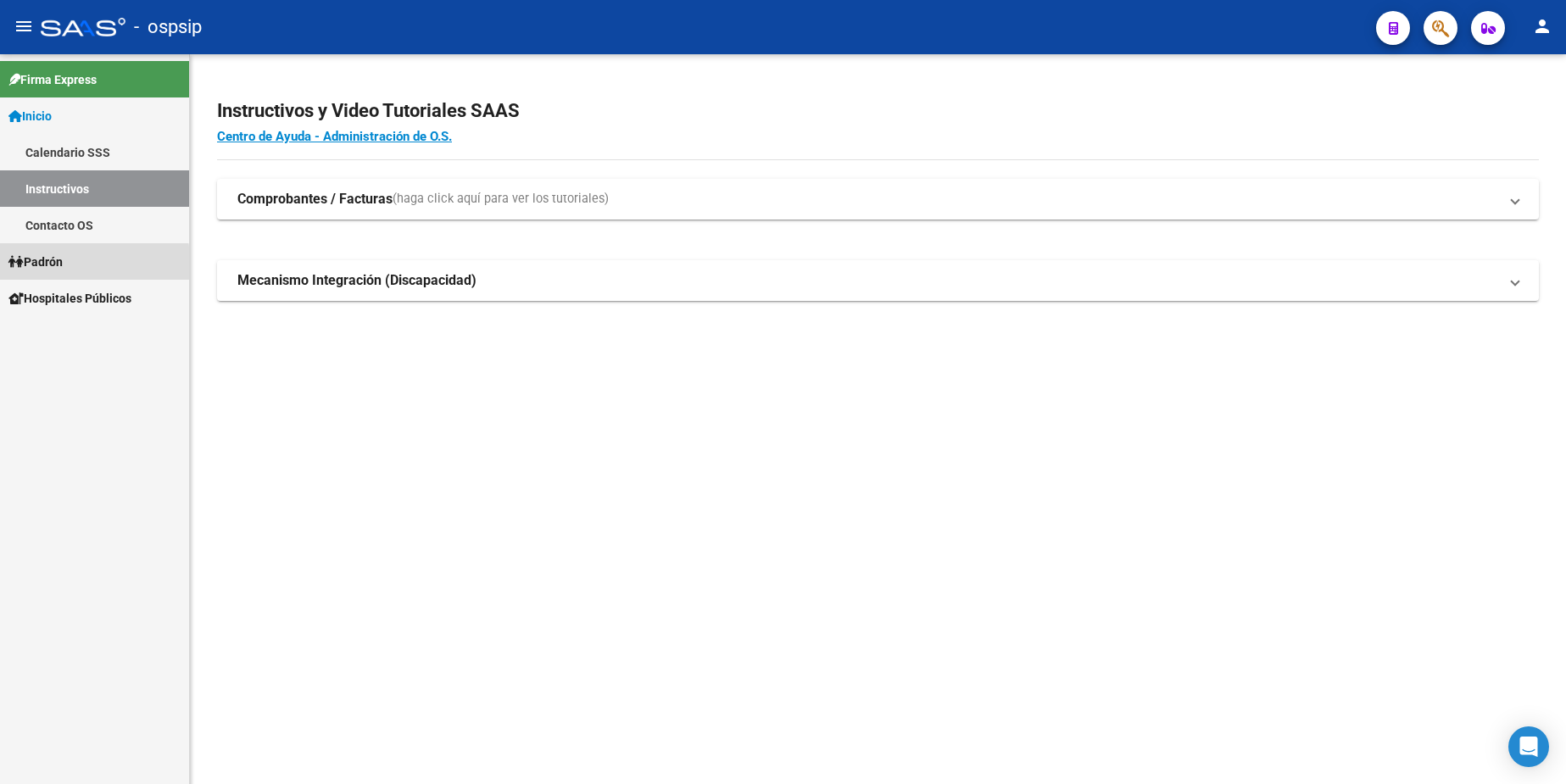
click at [62, 266] on span "Padrón" at bounding box center [35, 262] width 54 height 18
click at [60, 255] on span "Padrón" at bounding box center [35, 262] width 54 height 18
click at [81, 325] on link "Análisis Afiliado" at bounding box center [94, 335] width 189 height 36
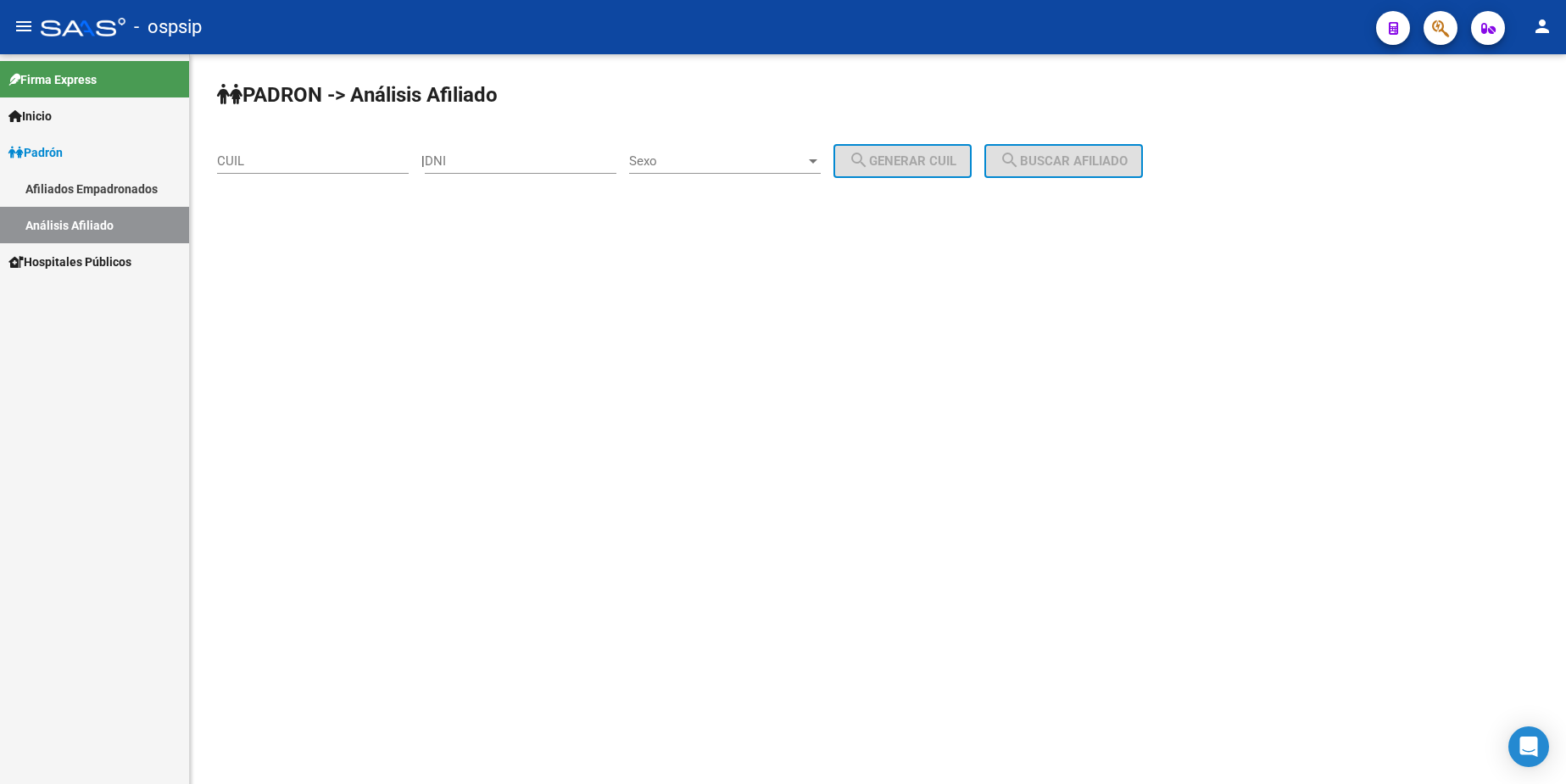
click at [492, 170] on div "DNI" at bounding box center [521, 156] width 192 height 36
type input "50932334"
click at [729, 150] on div "Sexo Sexo" at bounding box center [725, 156] width 192 height 36
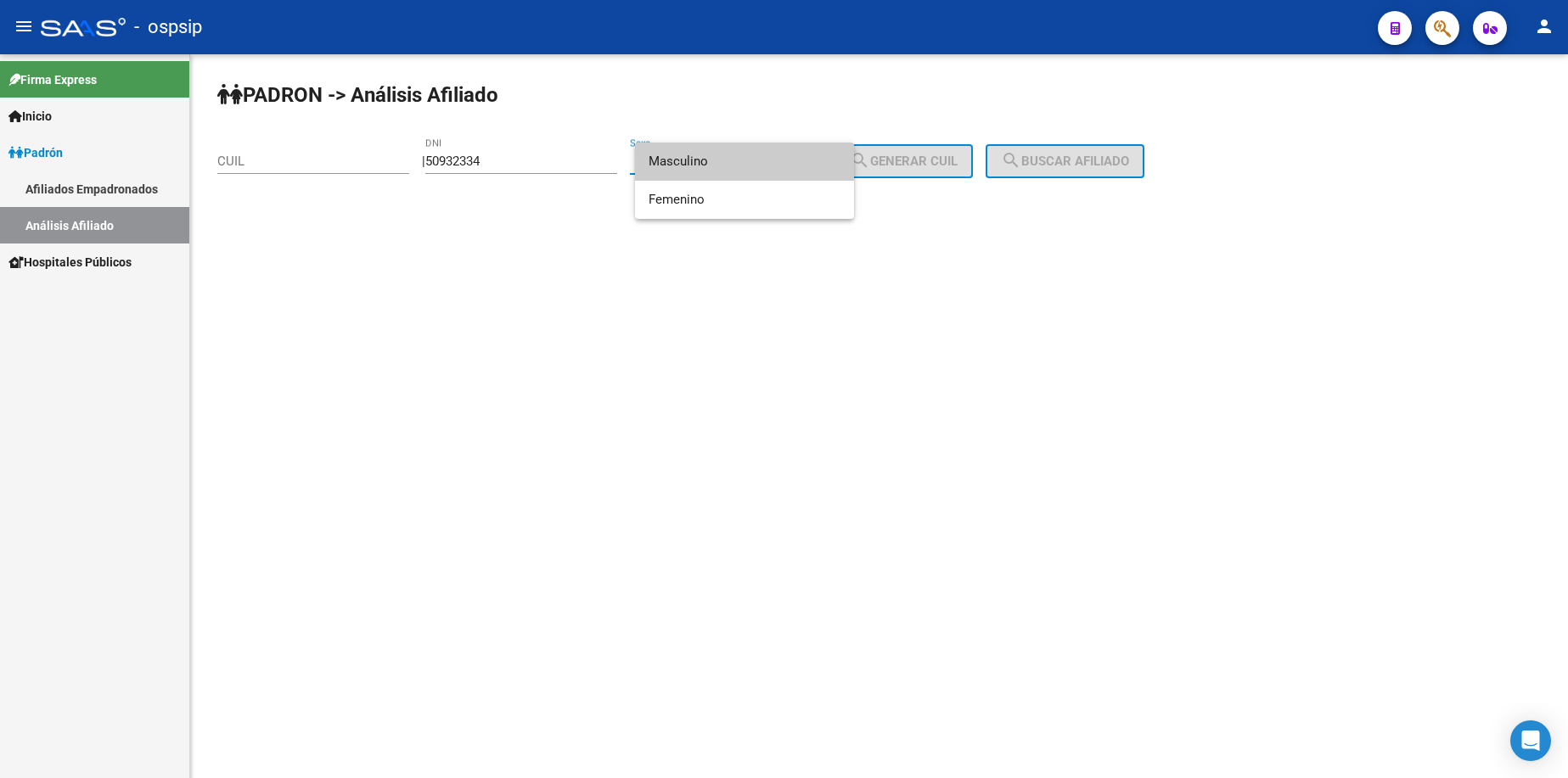
click at [734, 164] on span "Masculino" at bounding box center [744, 162] width 192 height 38
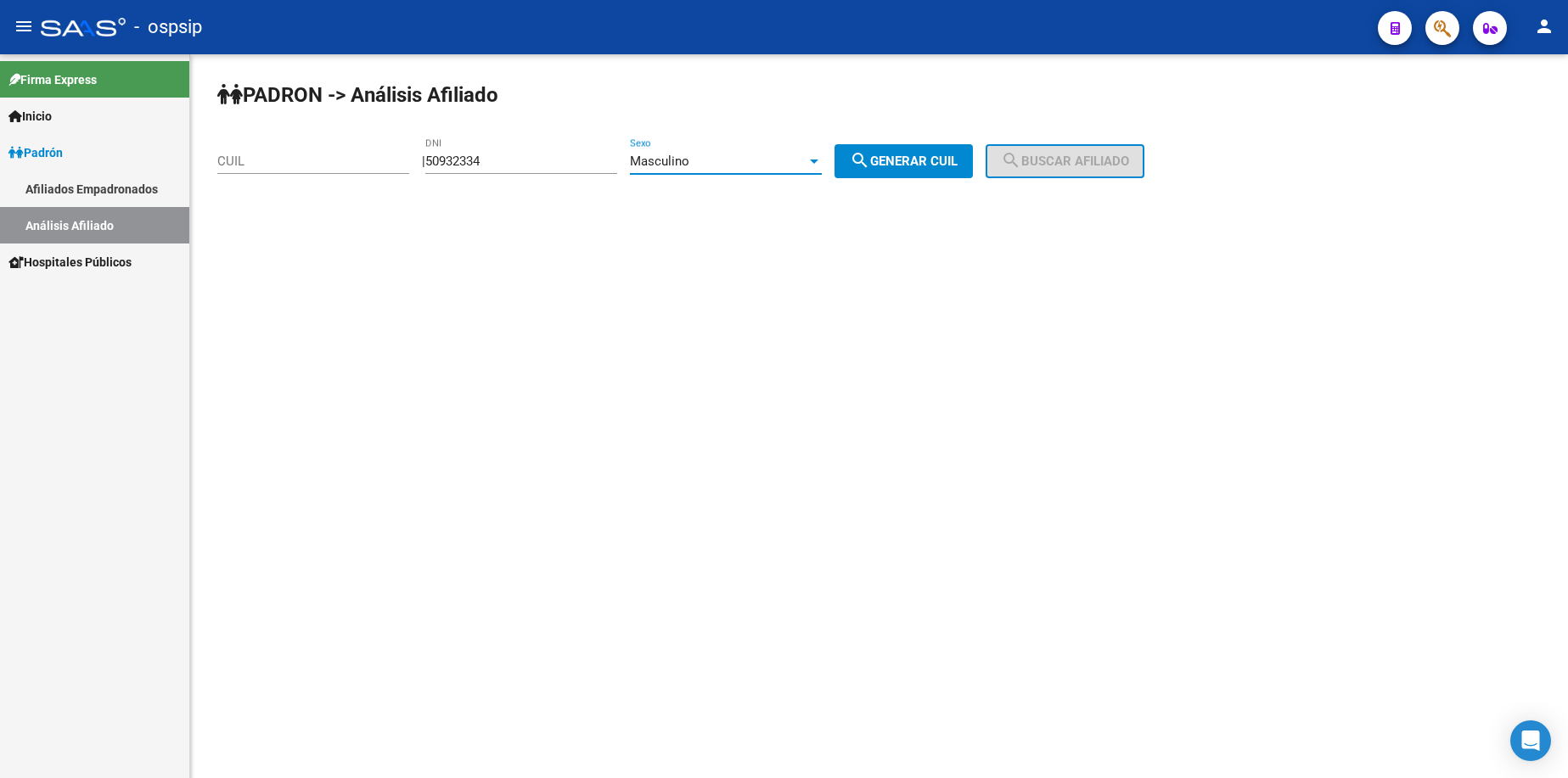
click at [734, 164] on div "Masculino" at bounding box center [718, 161] width 176 height 16
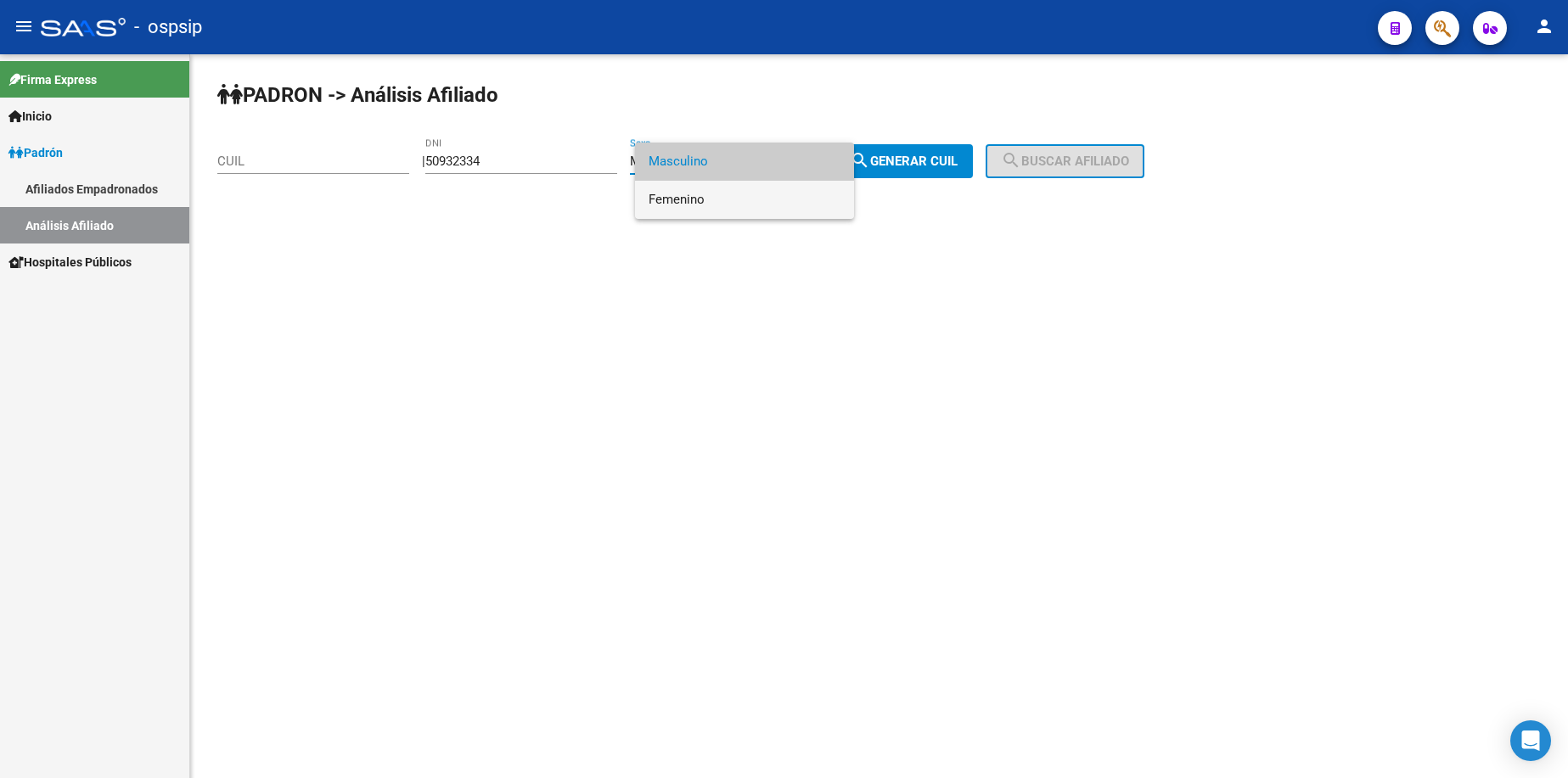
click at [733, 200] on span "Femenino" at bounding box center [744, 200] width 192 height 38
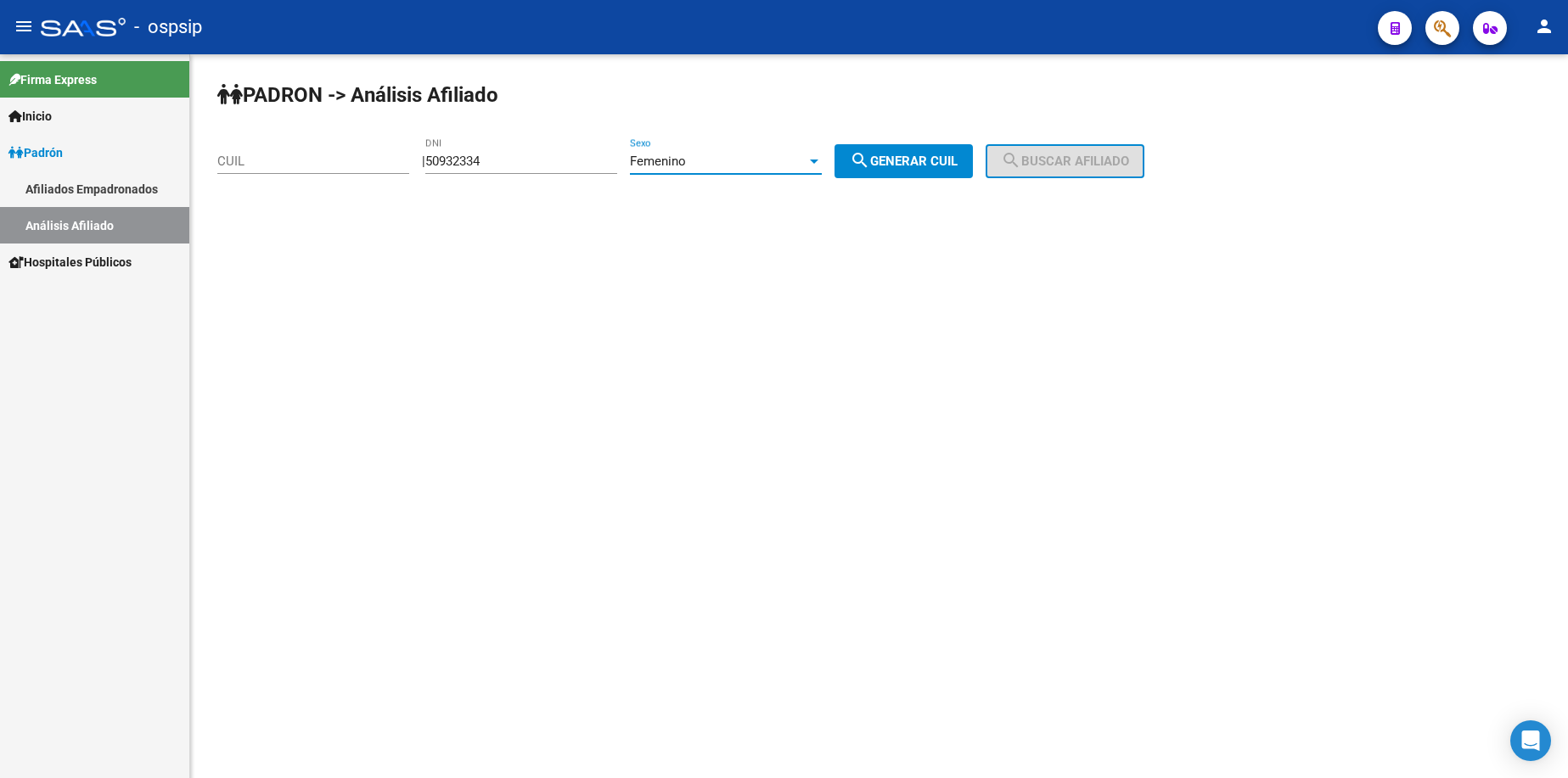
click at [938, 159] on span "search Generar CUIL" at bounding box center [904, 161] width 108 height 16
type input "27-50932334-3"
click at [1060, 158] on span "search Buscar afiliado" at bounding box center [1065, 161] width 128 height 16
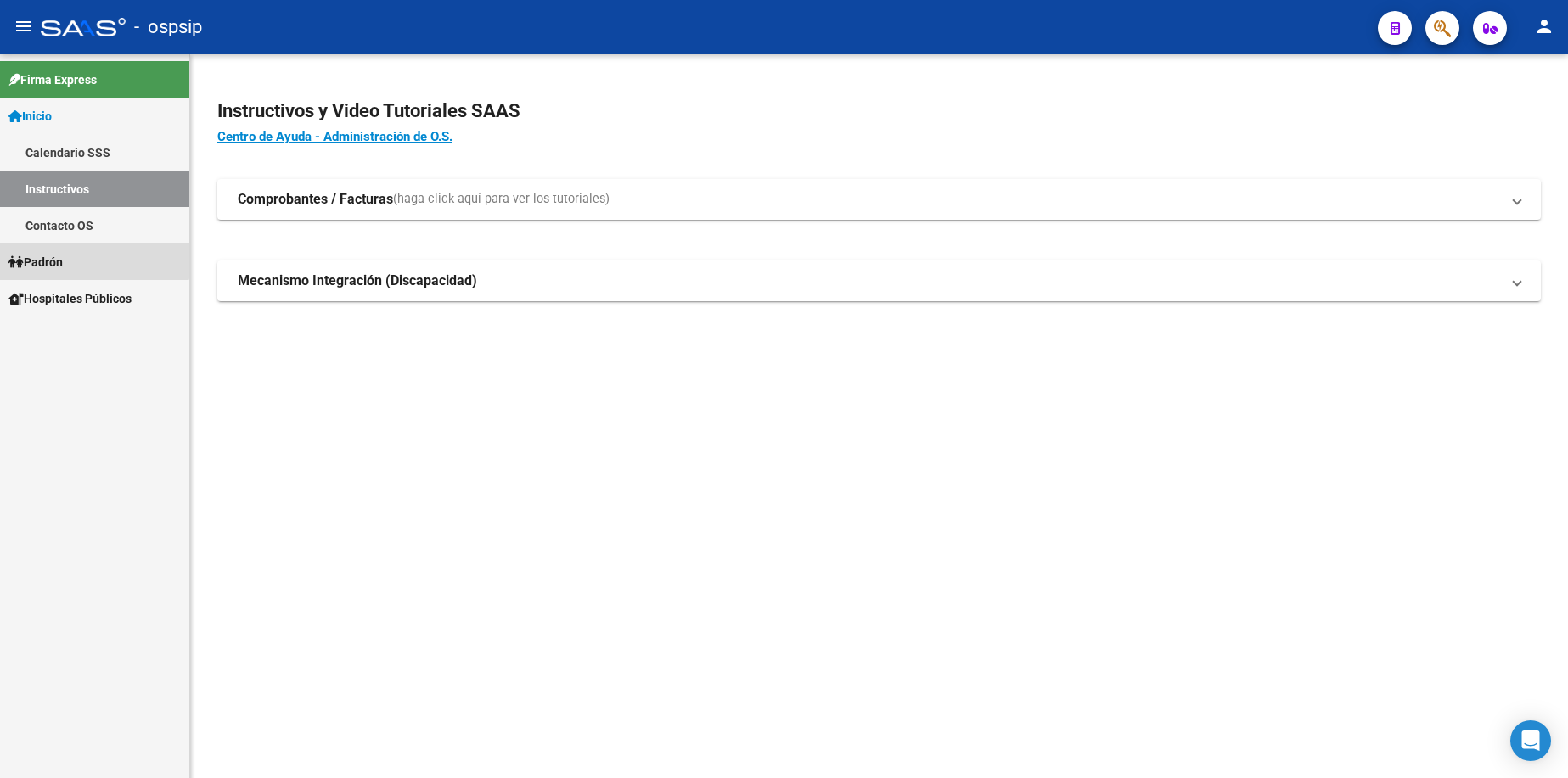
click at [82, 257] on link "Padrón" at bounding box center [94, 262] width 189 height 37
click at [62, 260] on span "Padrón" at bounding box center [35, 262] width 54 height 18
click at [57, 266] on span "Padrón" at bounding box center [35, 262] width 54 height 18
